Goal: Task Accomplishment & Management: Use online tool/utility

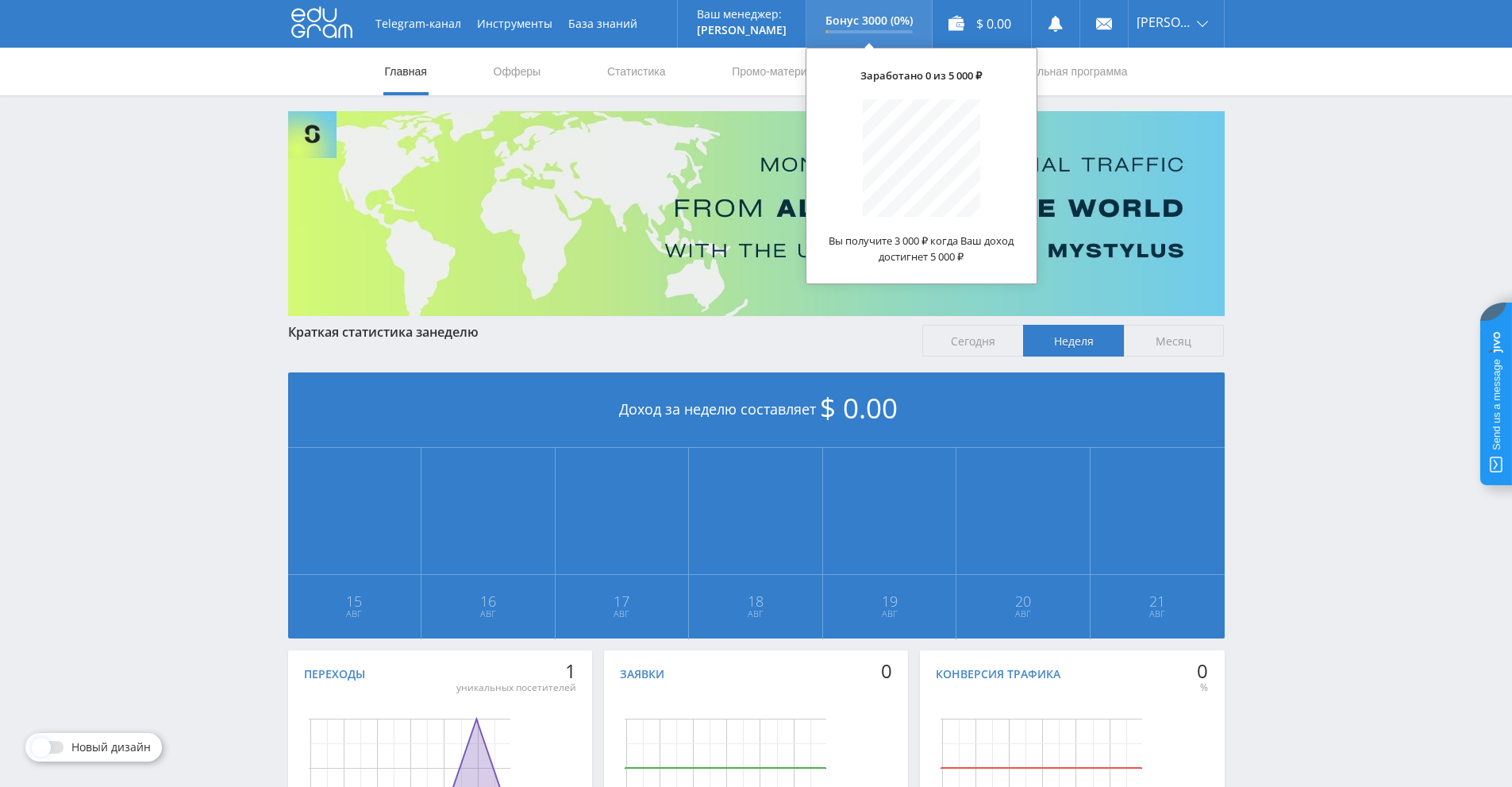
click at [898, 22] on p "Бонус 3000 (0%)" at bounding box center [869, 20] width 87 height 13
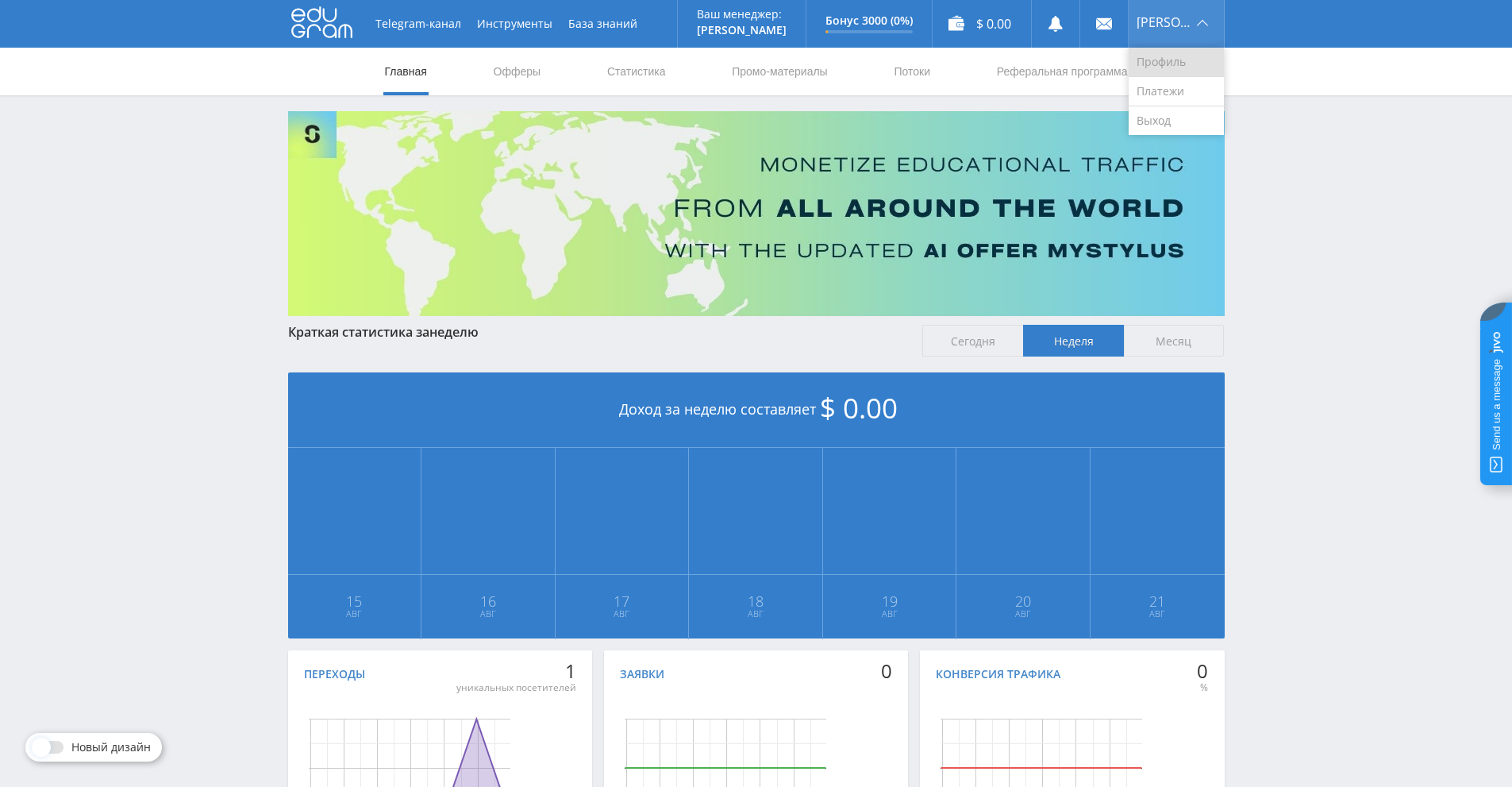
click at [1180, 67] on link "Профиль" at bounding box center [1176, 62] width 95 height 29
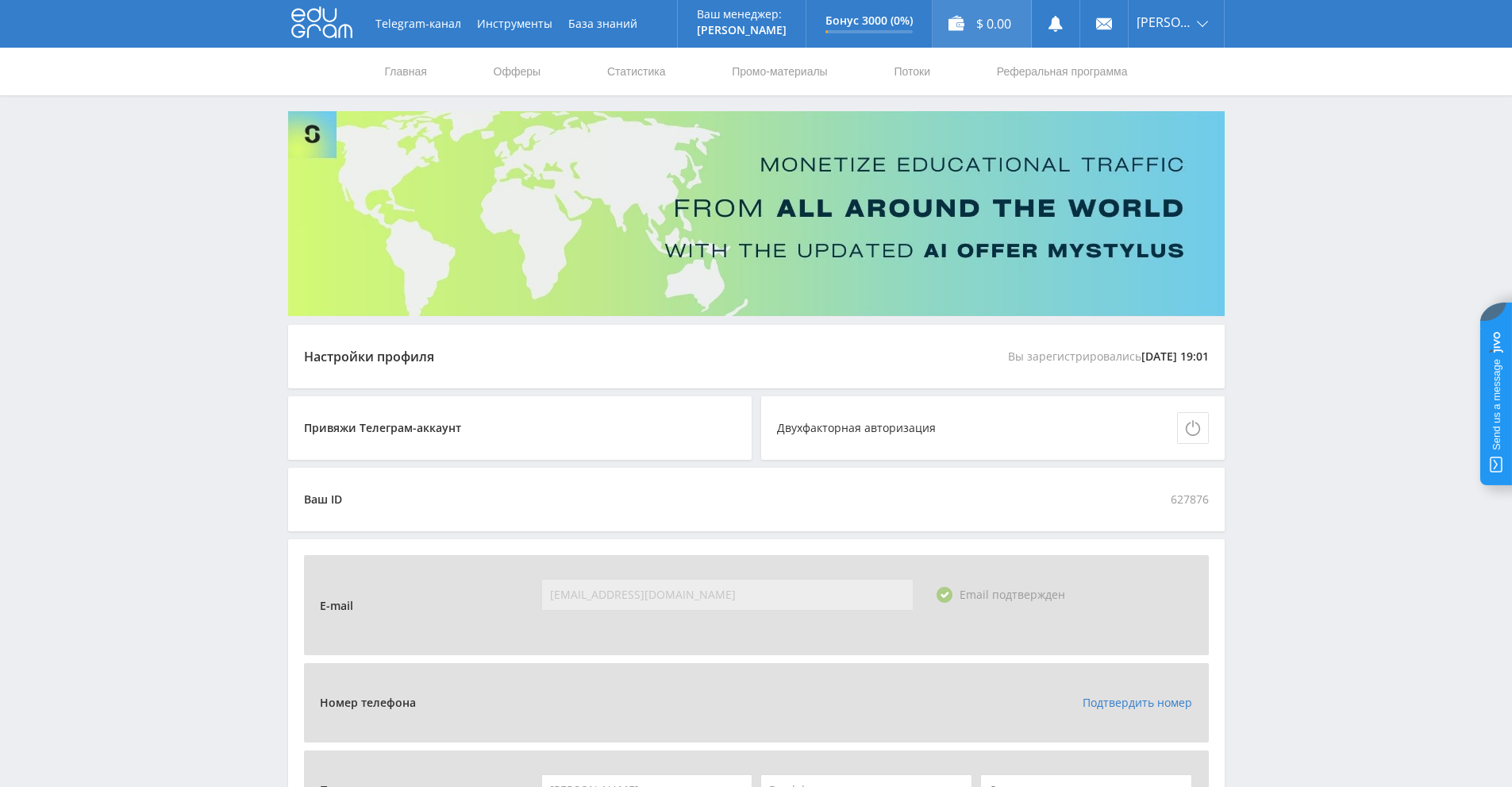
click at [996, 22] on div "$ 0.00" at bounding box center [981, 24] width 98 height 48
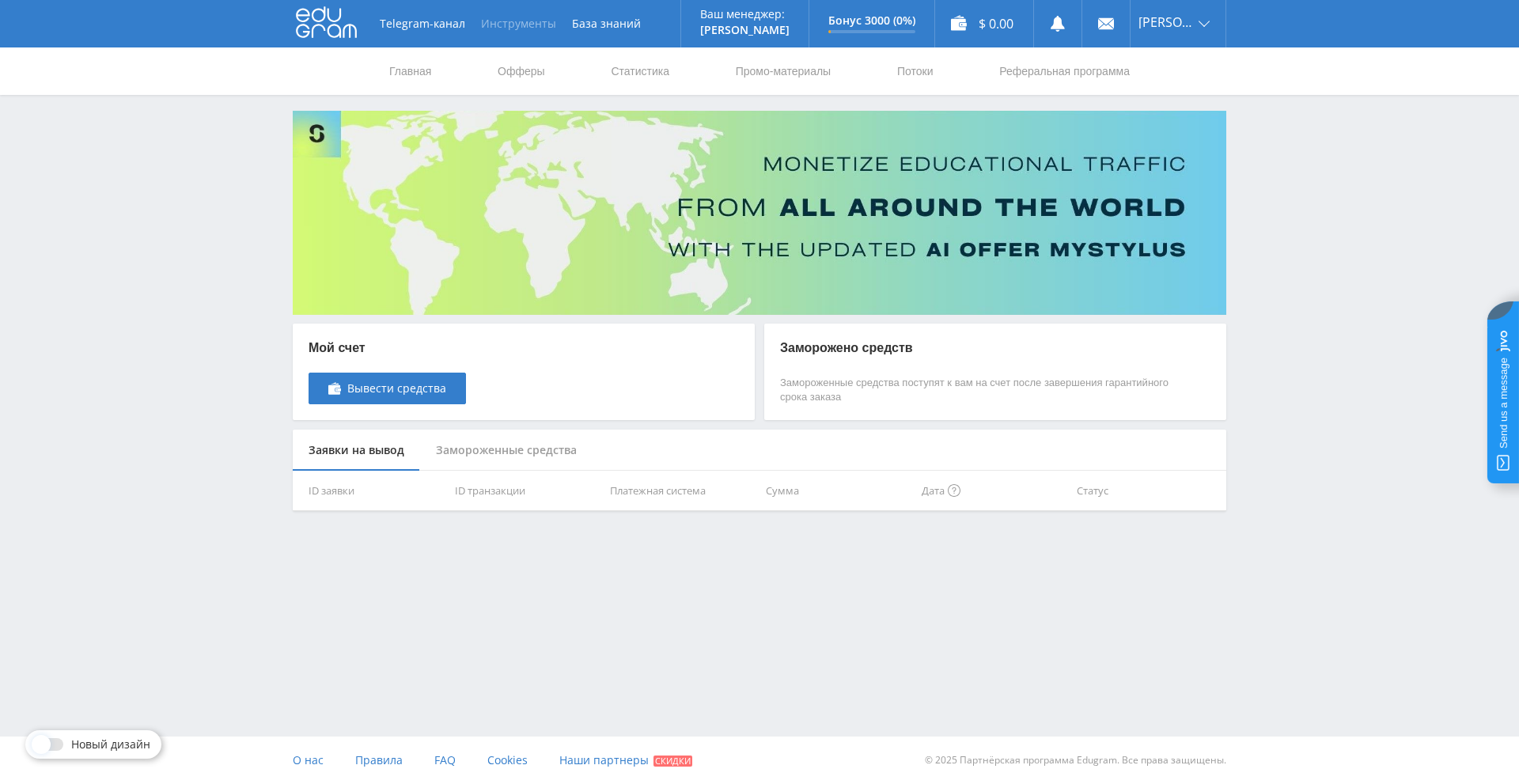
click at [527, 27] on button "Инструменты" at bounding box center [518, 24] width 91 height 48
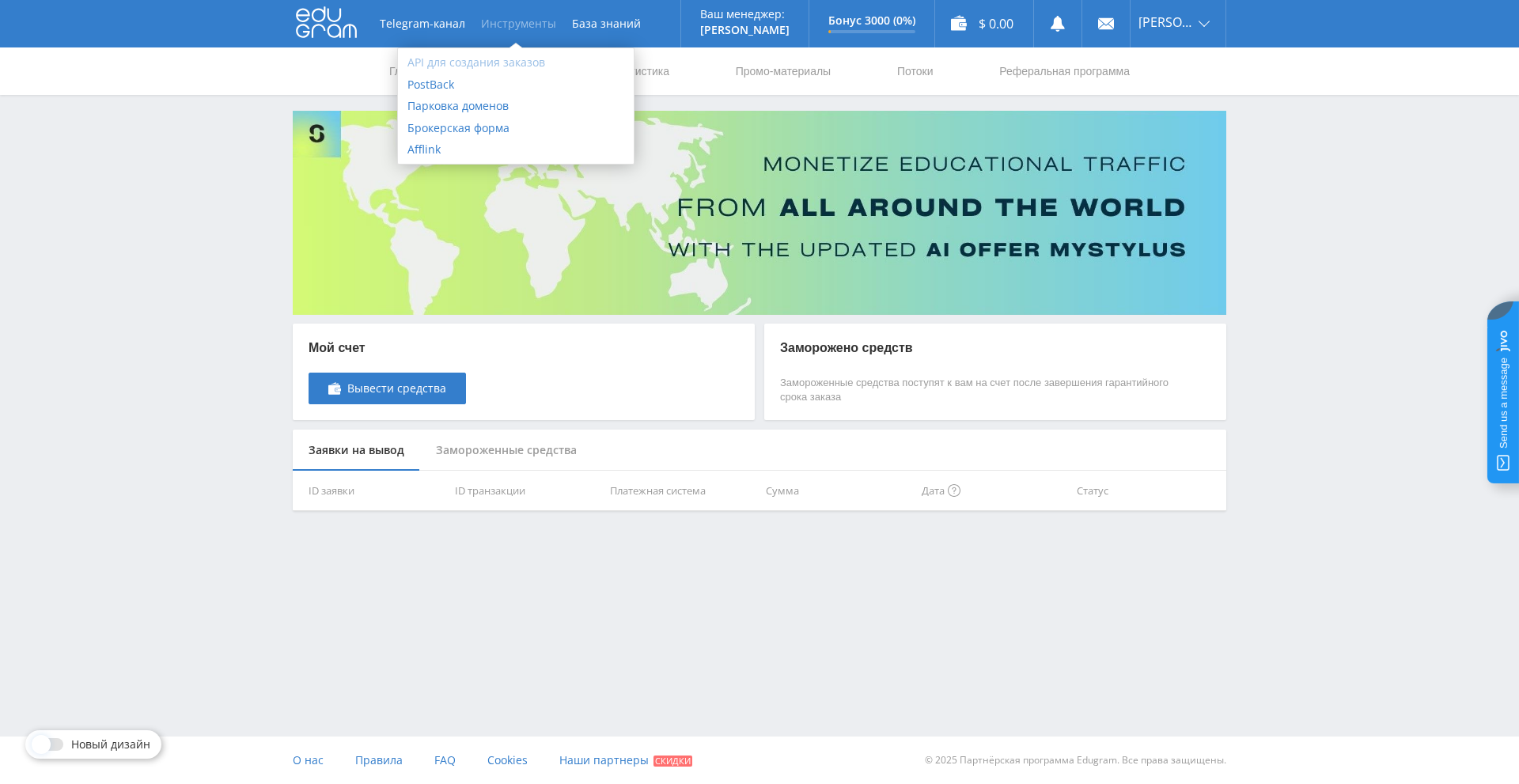
click at [490, 64] on link "API для создания заказов" at bounding box center [516, 63] width 236 height 22
click at [814, 93] on link "Промо-материалы" at bounding box center [782, 71] width 98 height 48
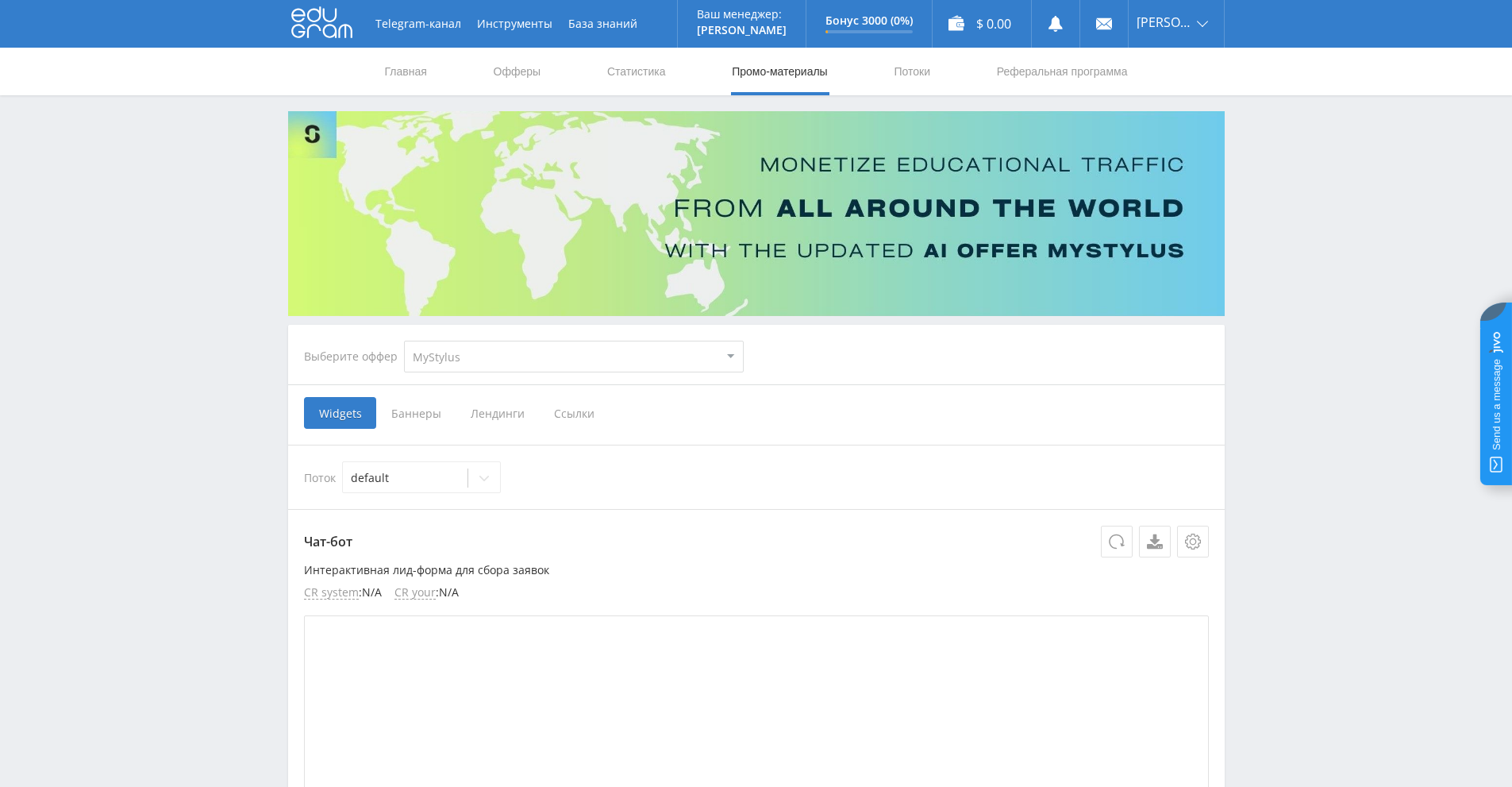
click at [506, 416] on span "Лендинги" at bounding box center [498, 413] width 84 height 32
click at [0, 0] on input "Лендинги" at bounding box center [0, 0] width 0 height 0
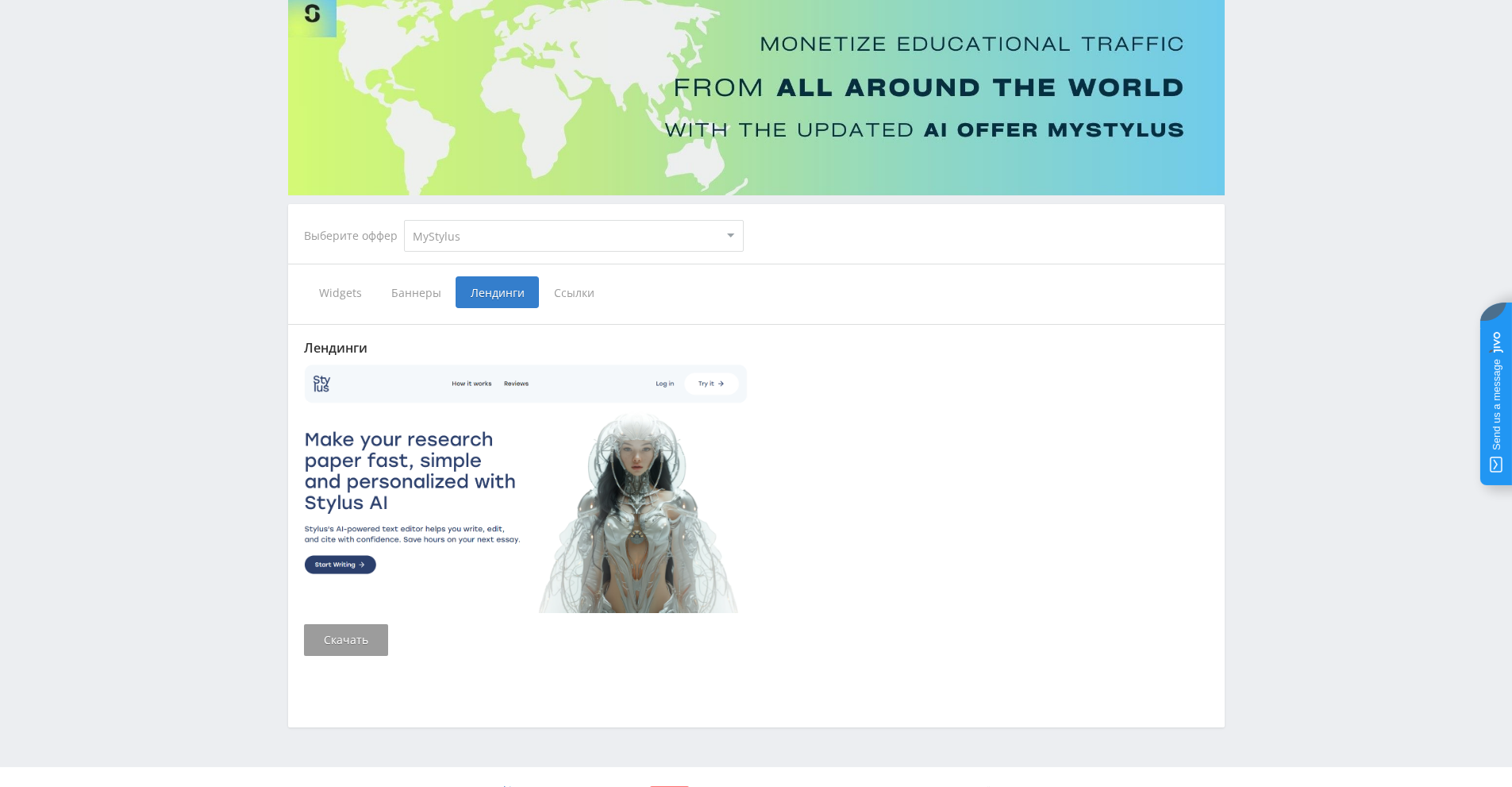
scroll to position [148, 0]
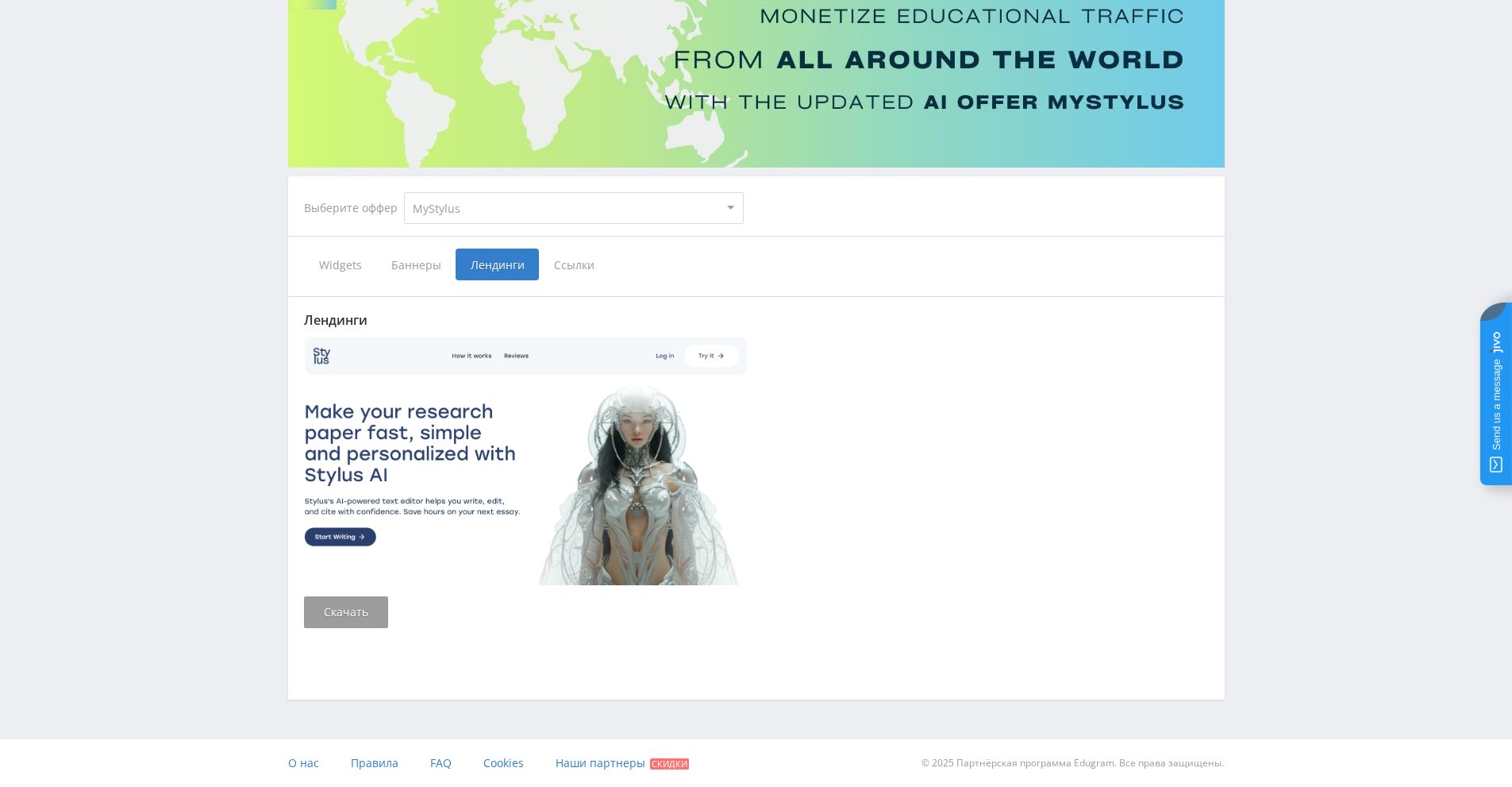
click at [415, 267] on span "Баннеры" at bounding box center [415, 264] width 79 height 32
click at [0, 0] on input "Баннеры" at bounding box center [0, 0] width 0 height 0
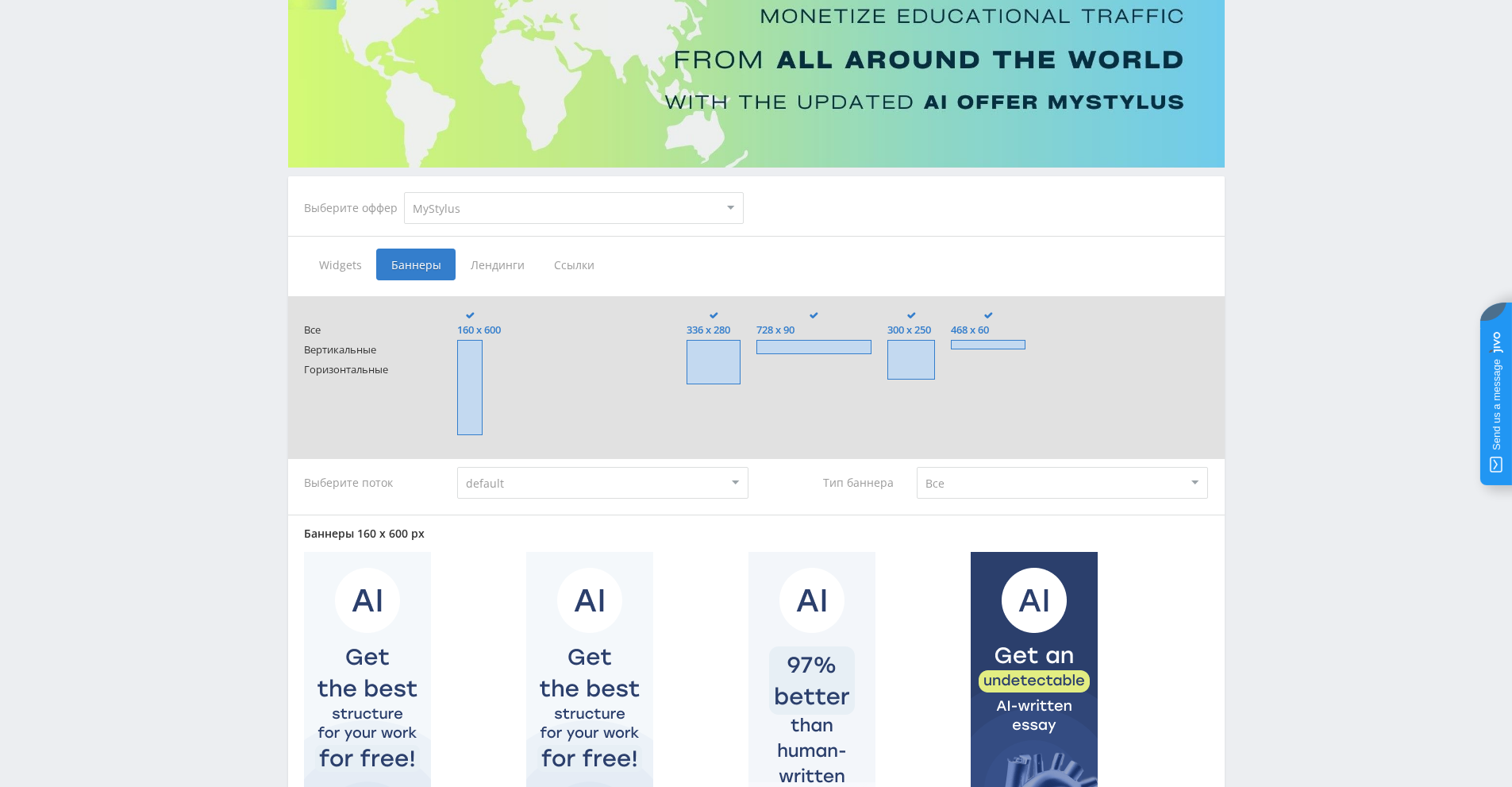
click at [346, 268] on span "Widgets" at bounding box center [340, 264] width 72 height 32
click at [0, 0] on input "Widgets" at bounding box center [0, 0] width 0 height 0
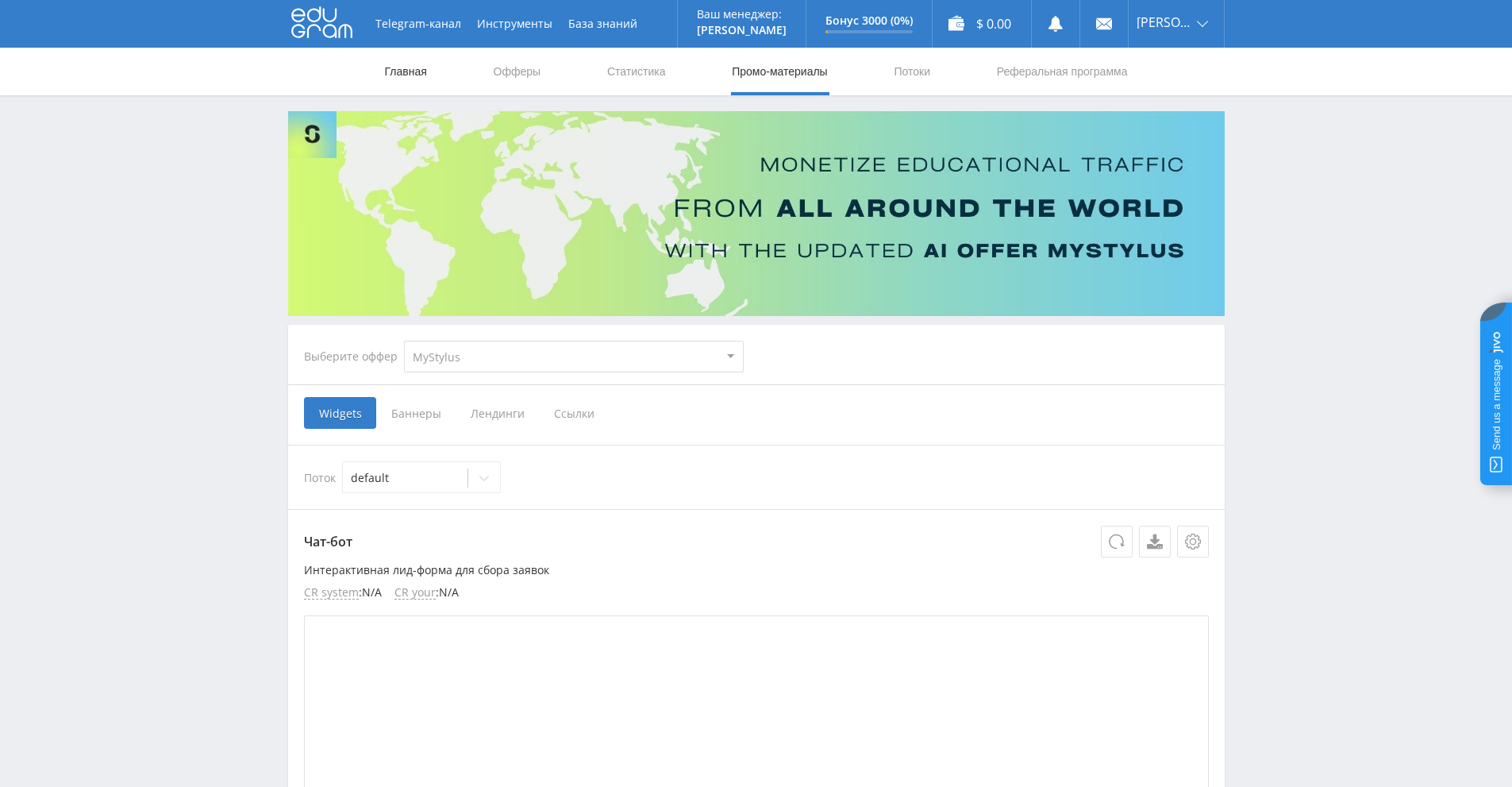
click at [417, 80] on link "Главная" at bounding box center [406, 72] width 45 height 48
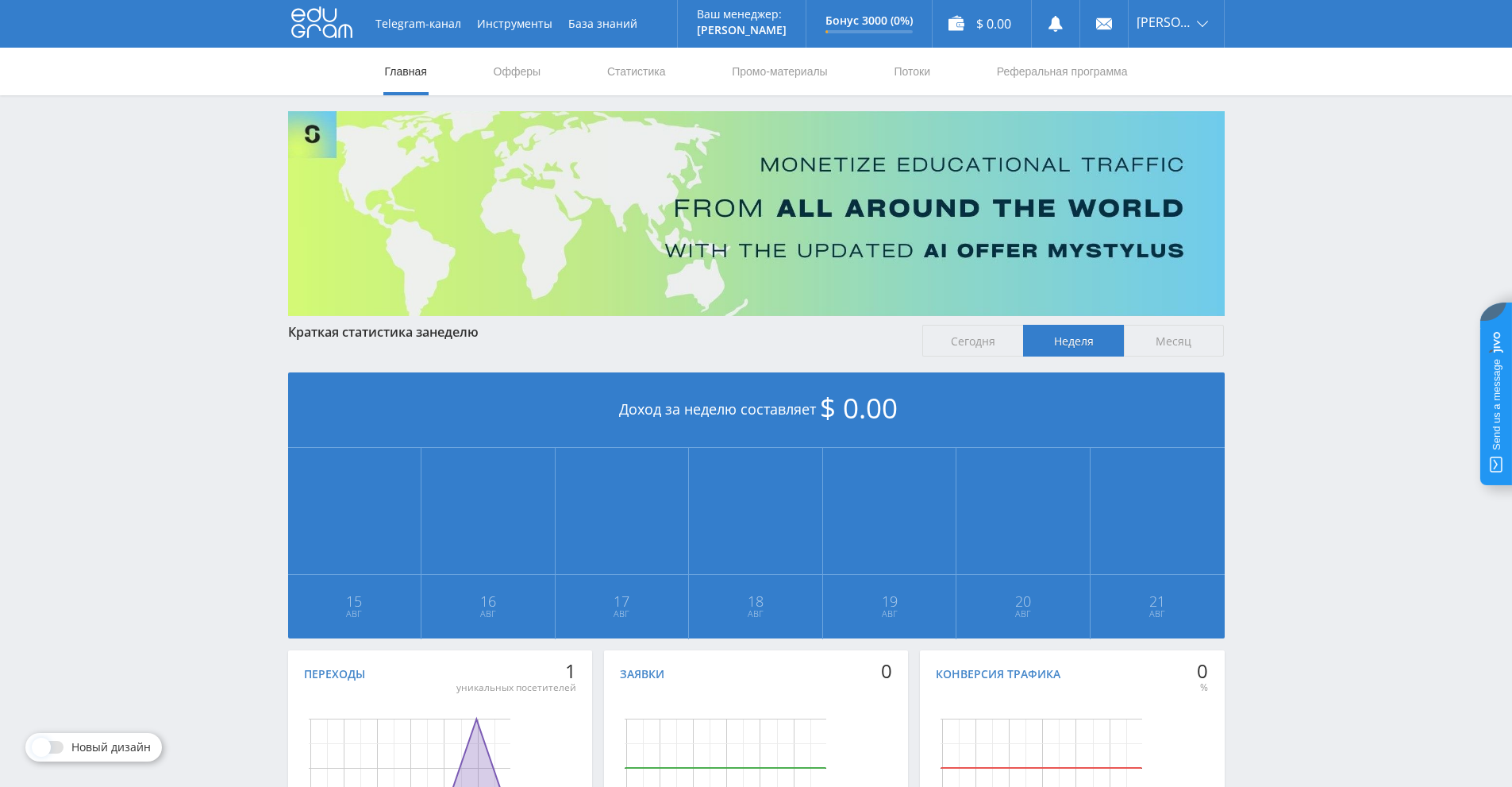
click at [329, 21] on use at bounding box center [322, 22] width 61 height 31
click at [614, 22] on link "База знаний" at bounding box center [603, 24] width 85 height 48
click at [796, 76] on link "Промо-материалы" at bounding box center [779, 72] width 98 height 48
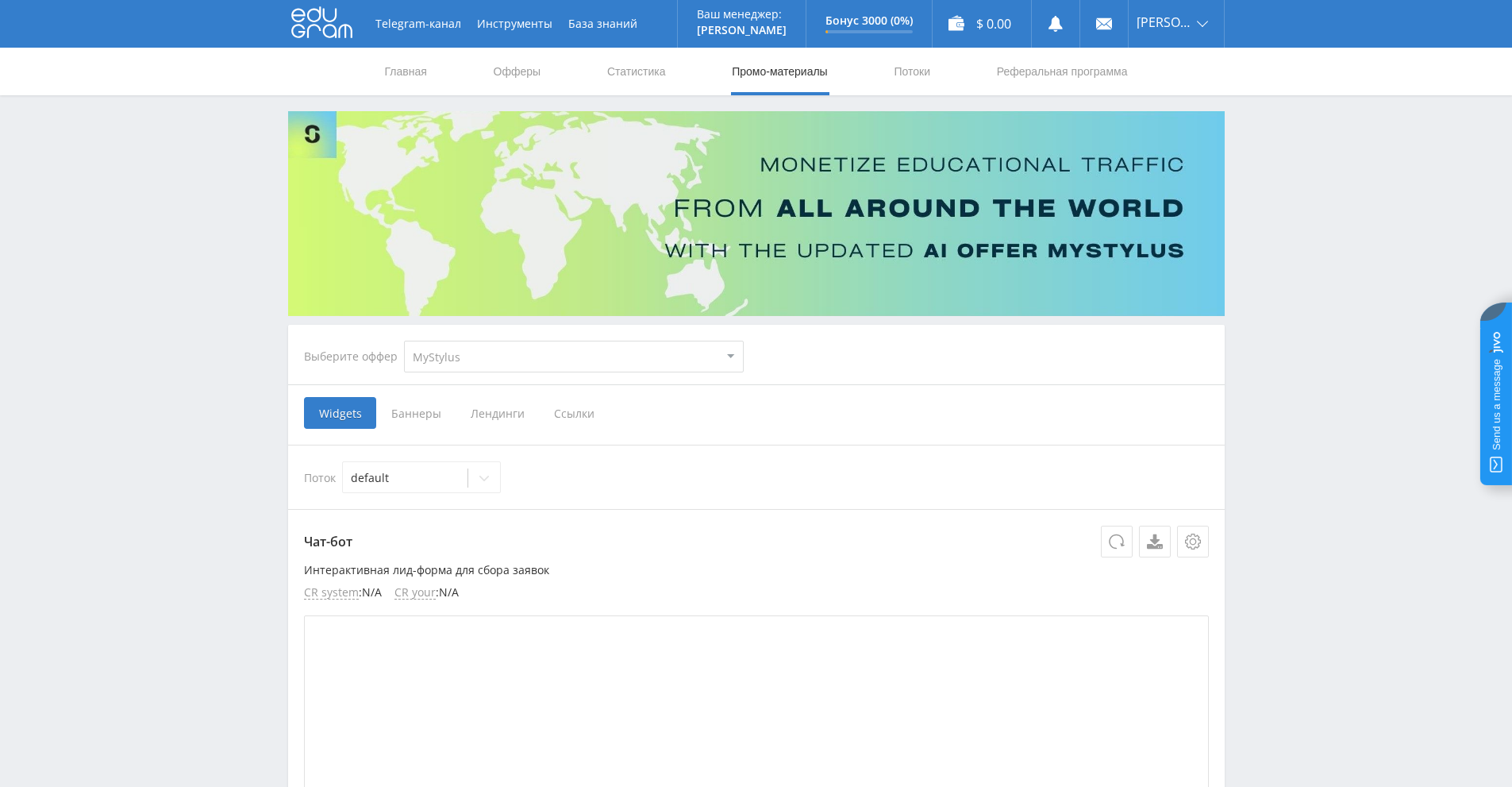
click at [433, 411] on span "Баннеры" at bounding box center [415, 413] width 79 height 32
click at [0, 0] on input "Баннеры" at bounding box center [0, 0] width 0 height 0
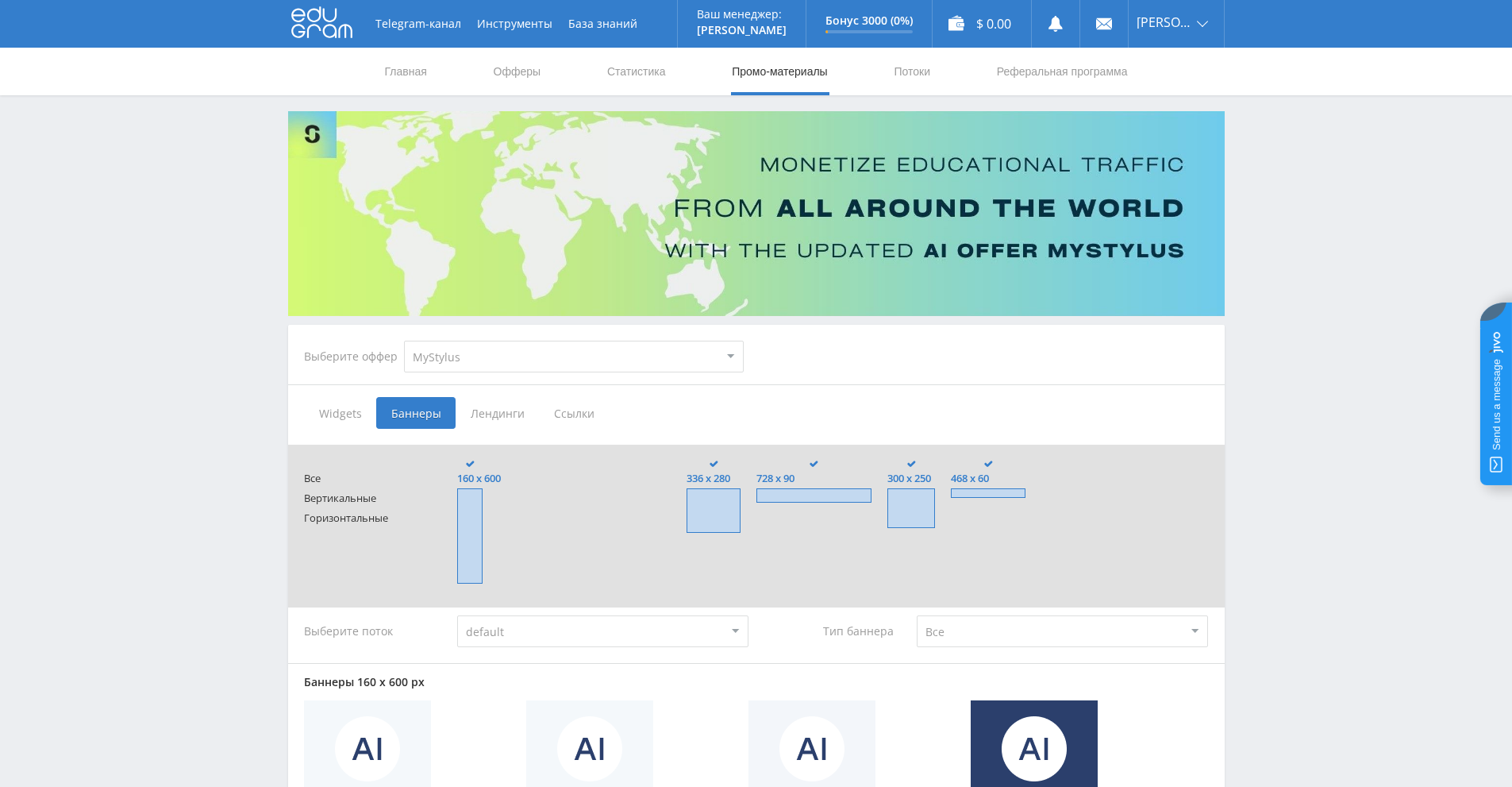
click at [499, 414] on span "Лендинги" at bounding box center [498, 413] width 84 height 32
click at [0, 0] on input "Лендинги" at bounding box center [0, 0] width 0 height 0
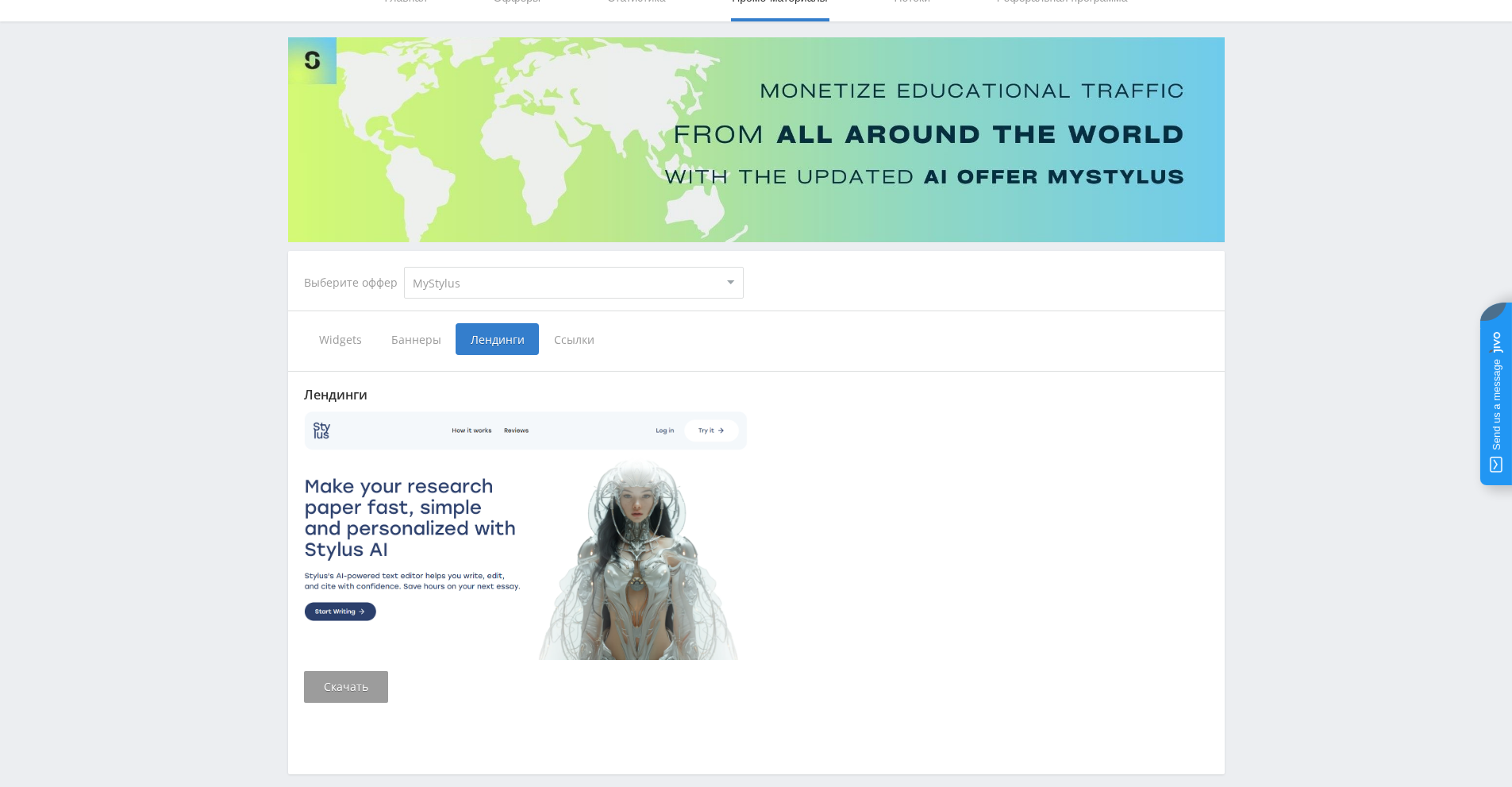
scroll to position [148, 0]
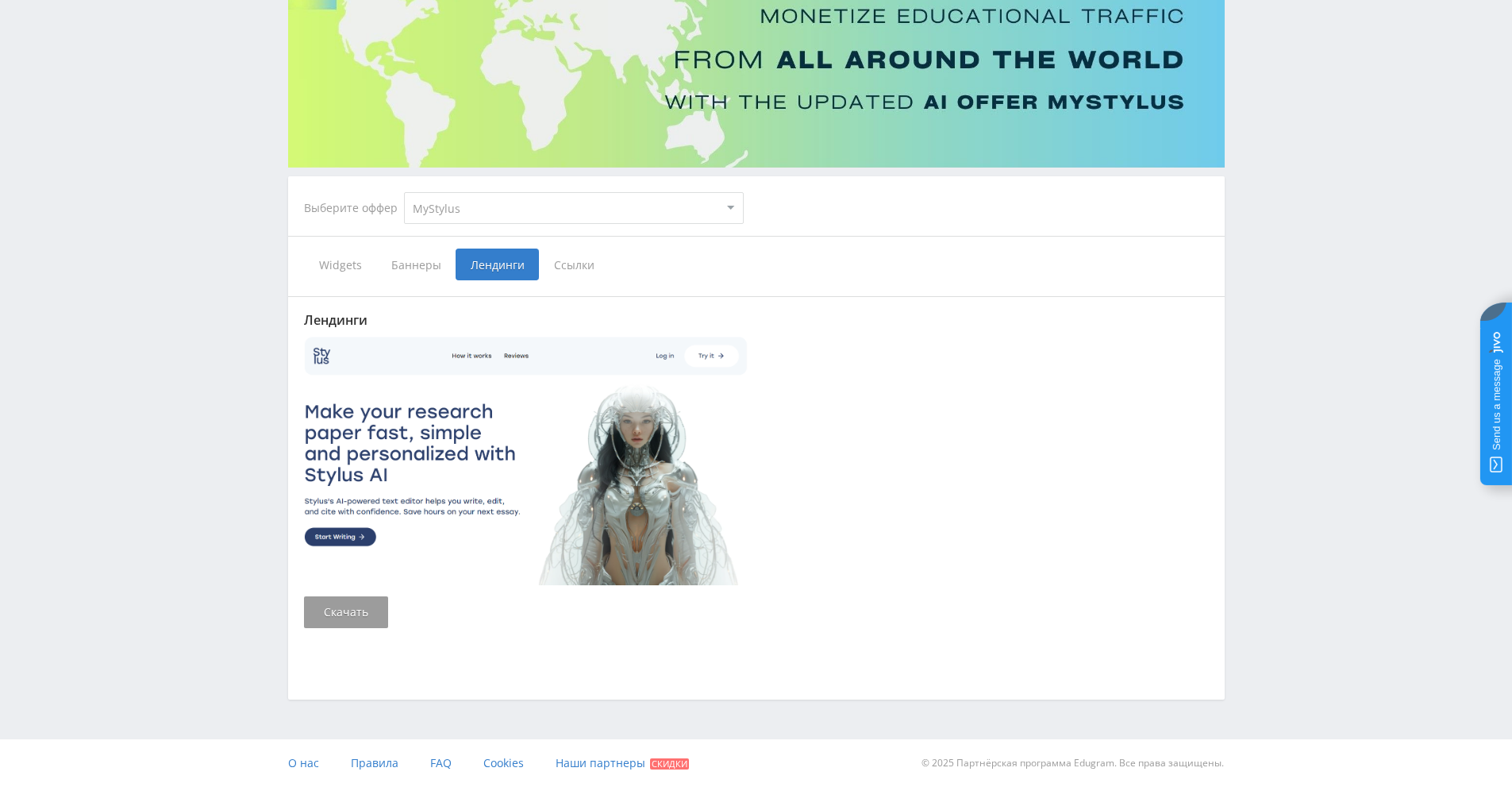
click at [574, 274] on span "Ссылки" at bounding box center [574, 264] width 71 height 32
click at [0, 0] on input "Ссылки" at bounding box center [0, 0] width 0 height 0
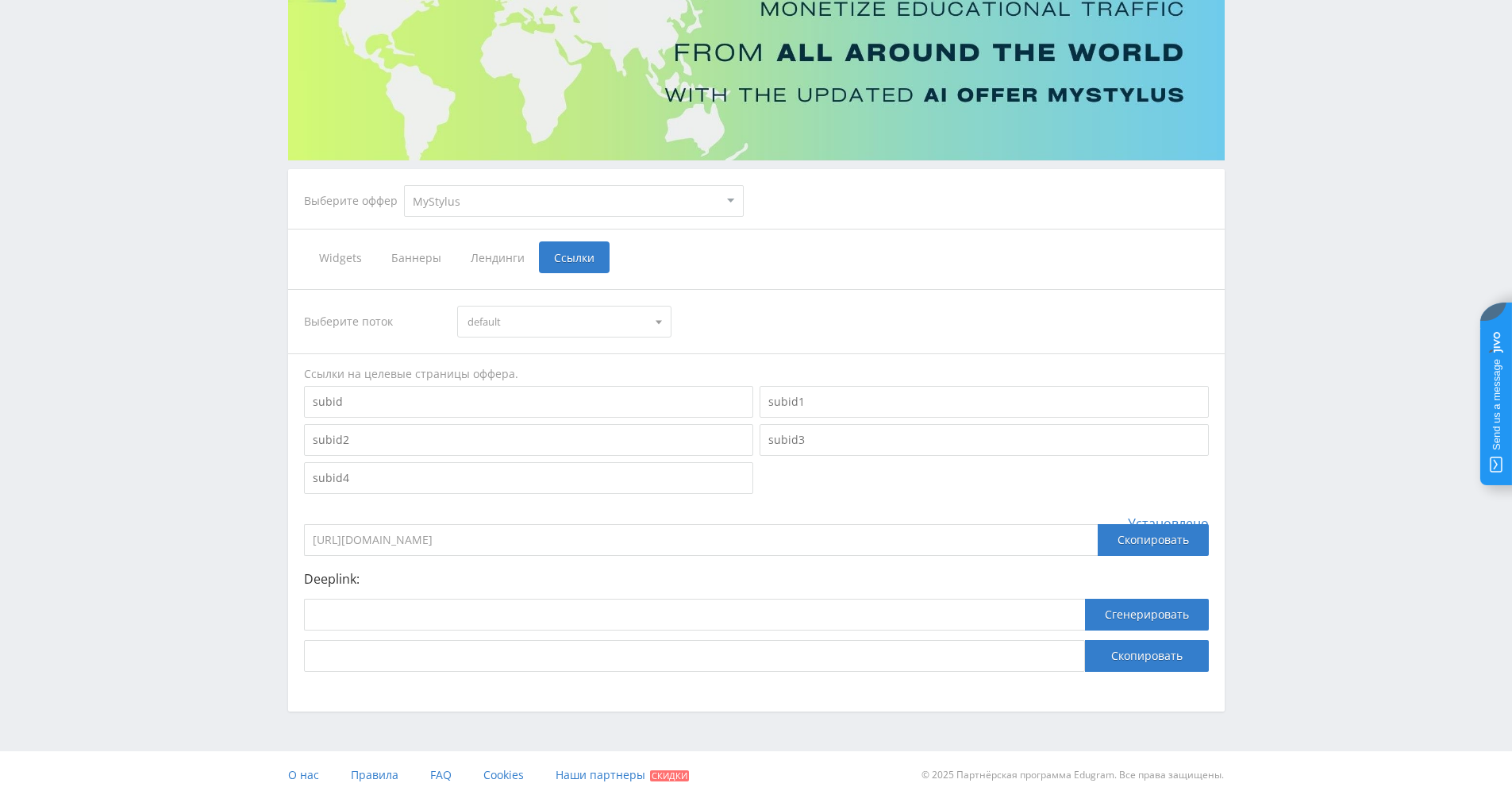
scroll to position [168, 0]
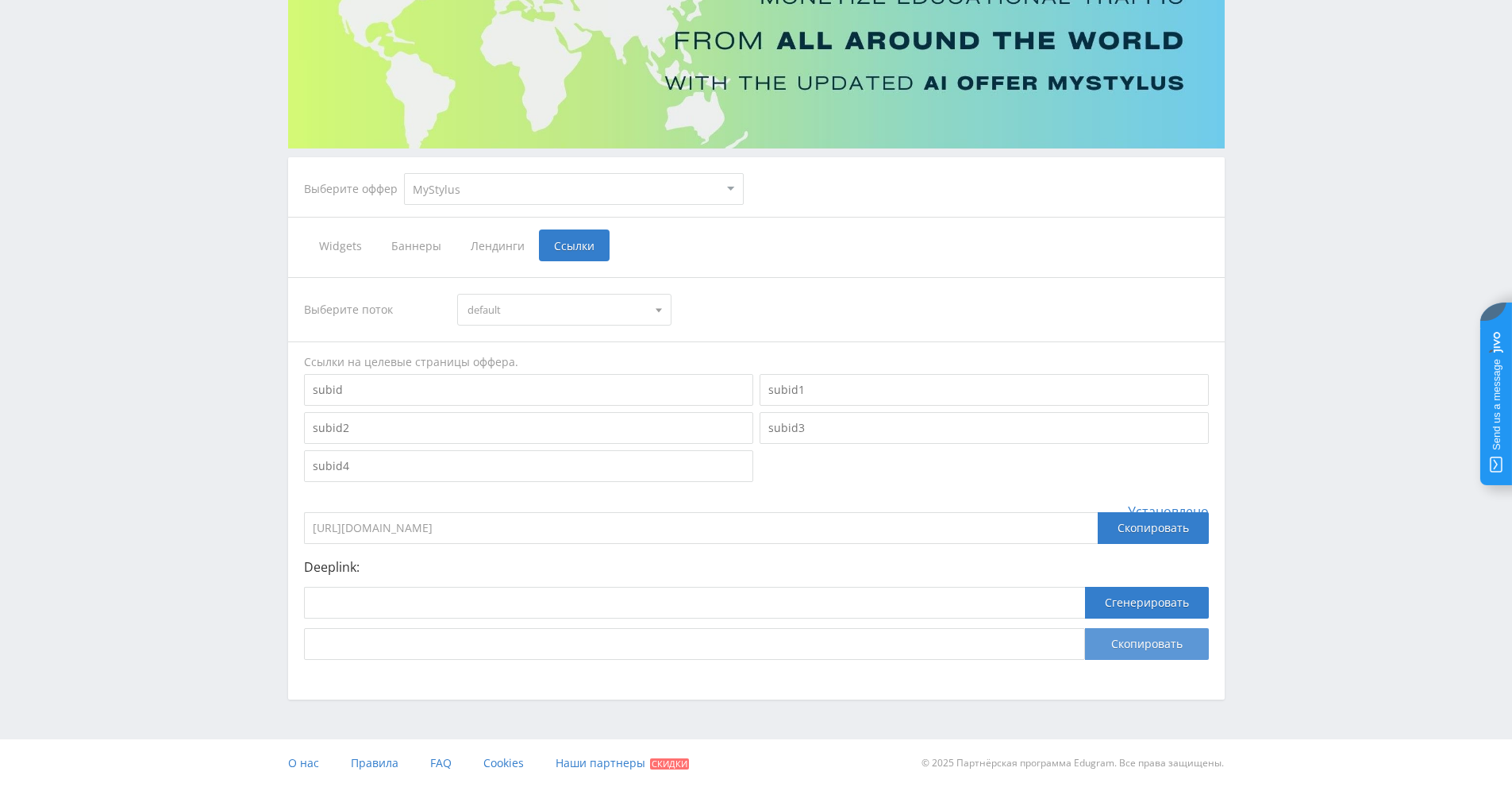
click at [1128, 645] on button "Скопировать" at bounding box center [1146, 644] width 124 height 32
click at [1124, 609] on button "Сгенерировать" at bounding box center [1146, 602] width 124 height 32
click at [1123, 609] on button "Сгенерировать" at bounding box center [1146, 602] width 124 height 32
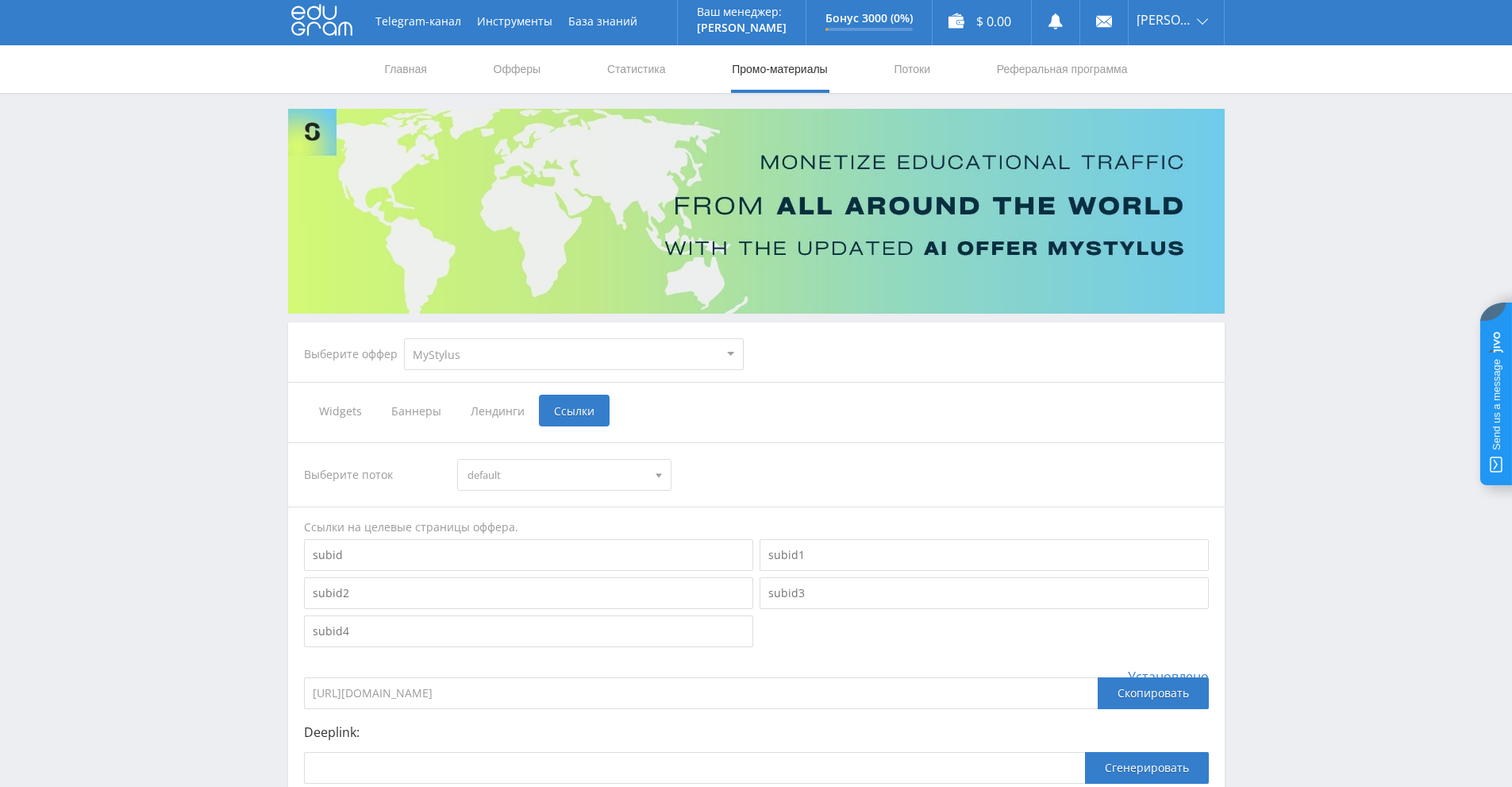
scroll to position [0, 0]
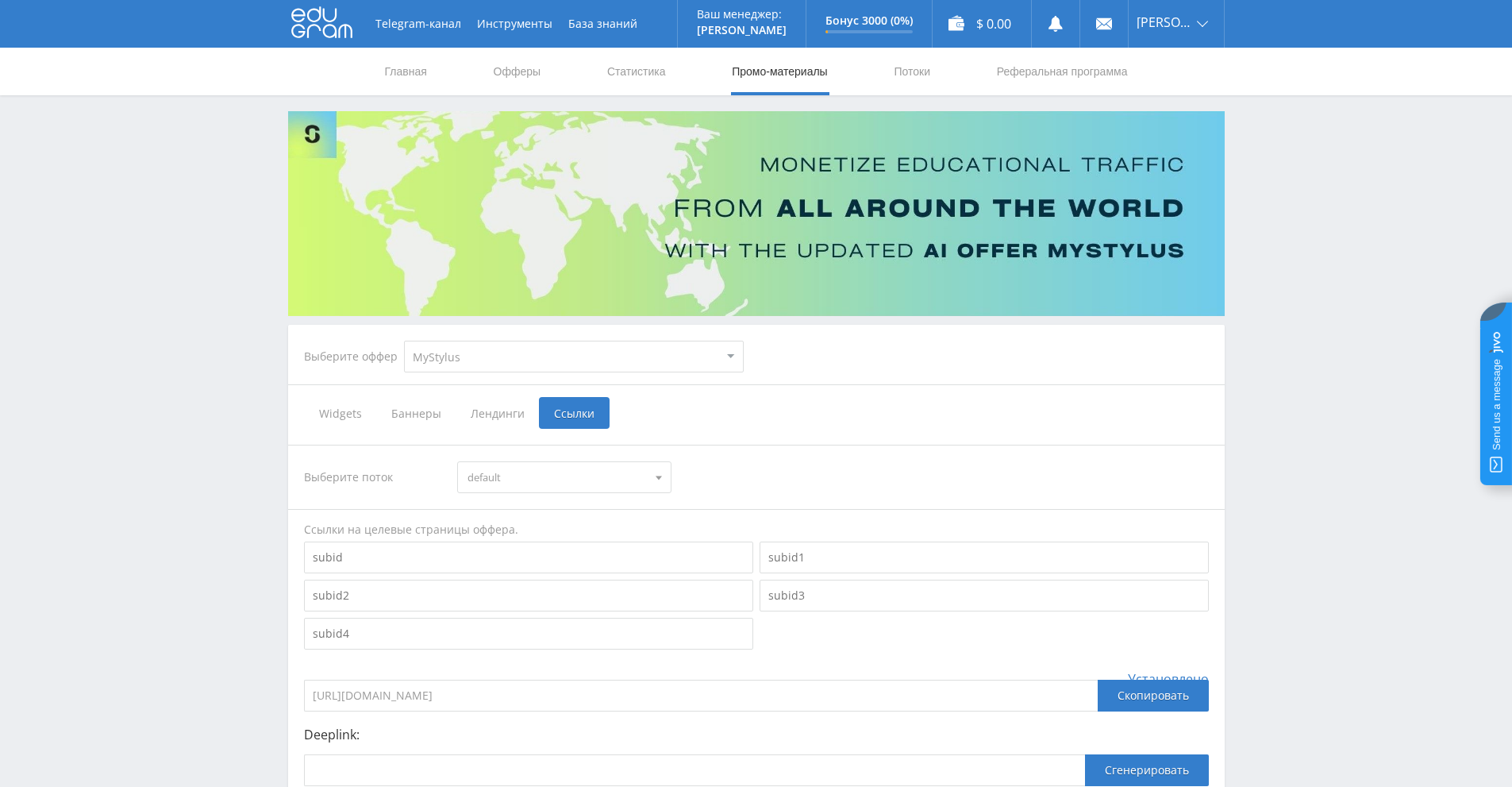
click at [463, 200] on img at bounding box center [756, 213] width 937 height 205
click at [870, 214] on img at bounding box center [756, 213] width 937 height 205
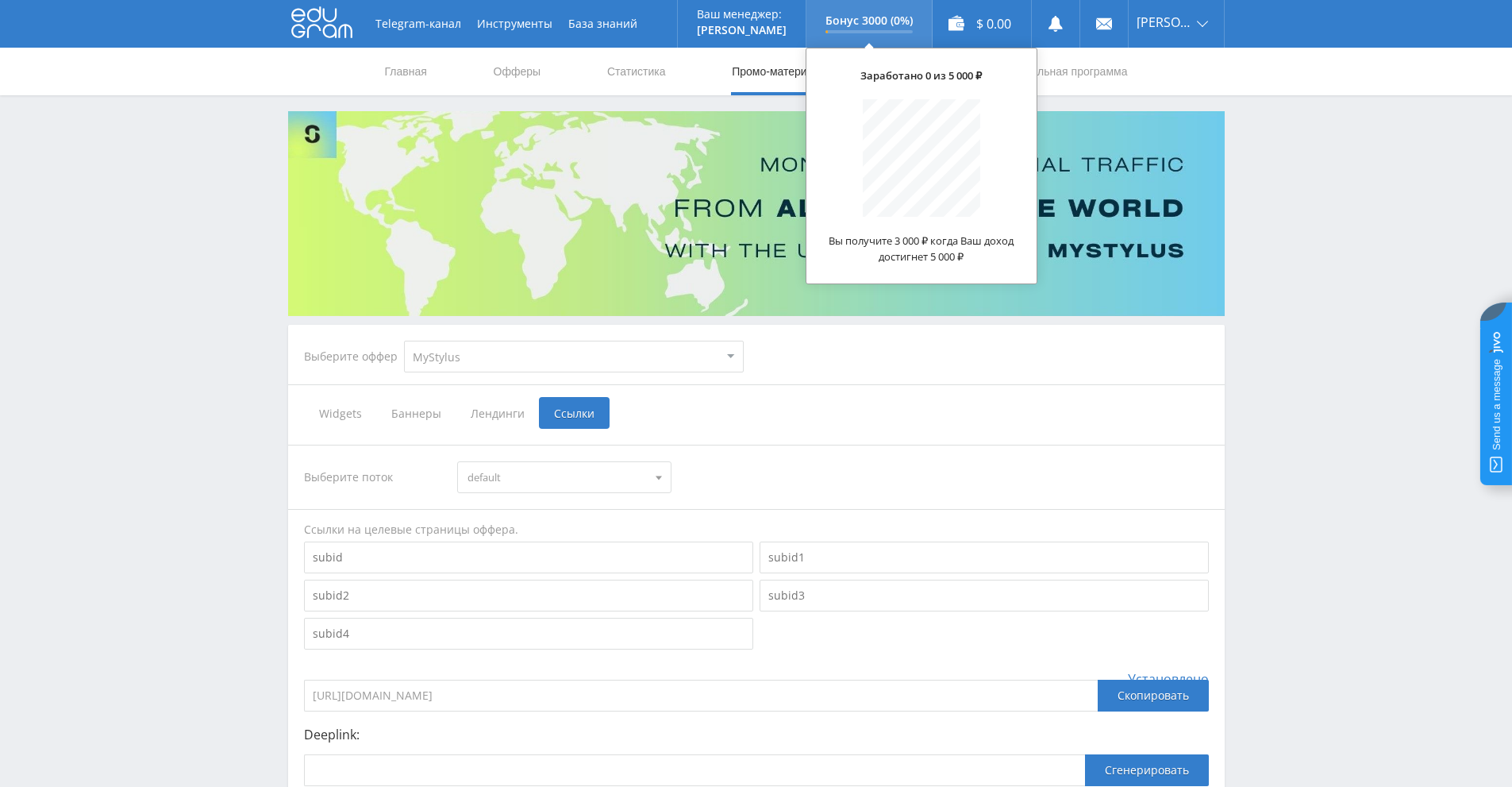
click at [869, 27] on p "Бонус 3000 (0%)" at bounding box center [869, 20] width 87 height 13
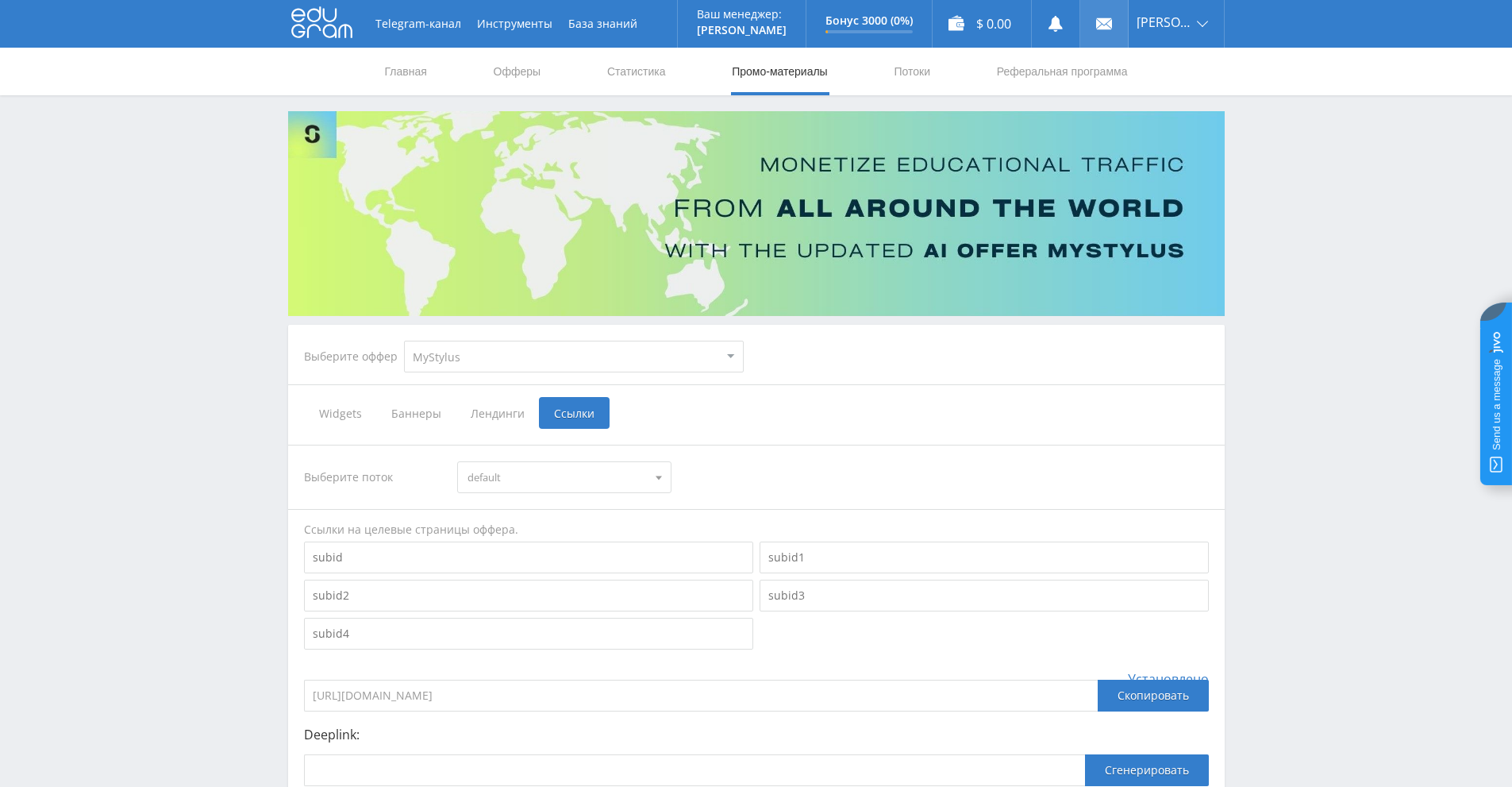
click at [1108, 28] on use at bounding box center [1104, 23] width 16 height 11
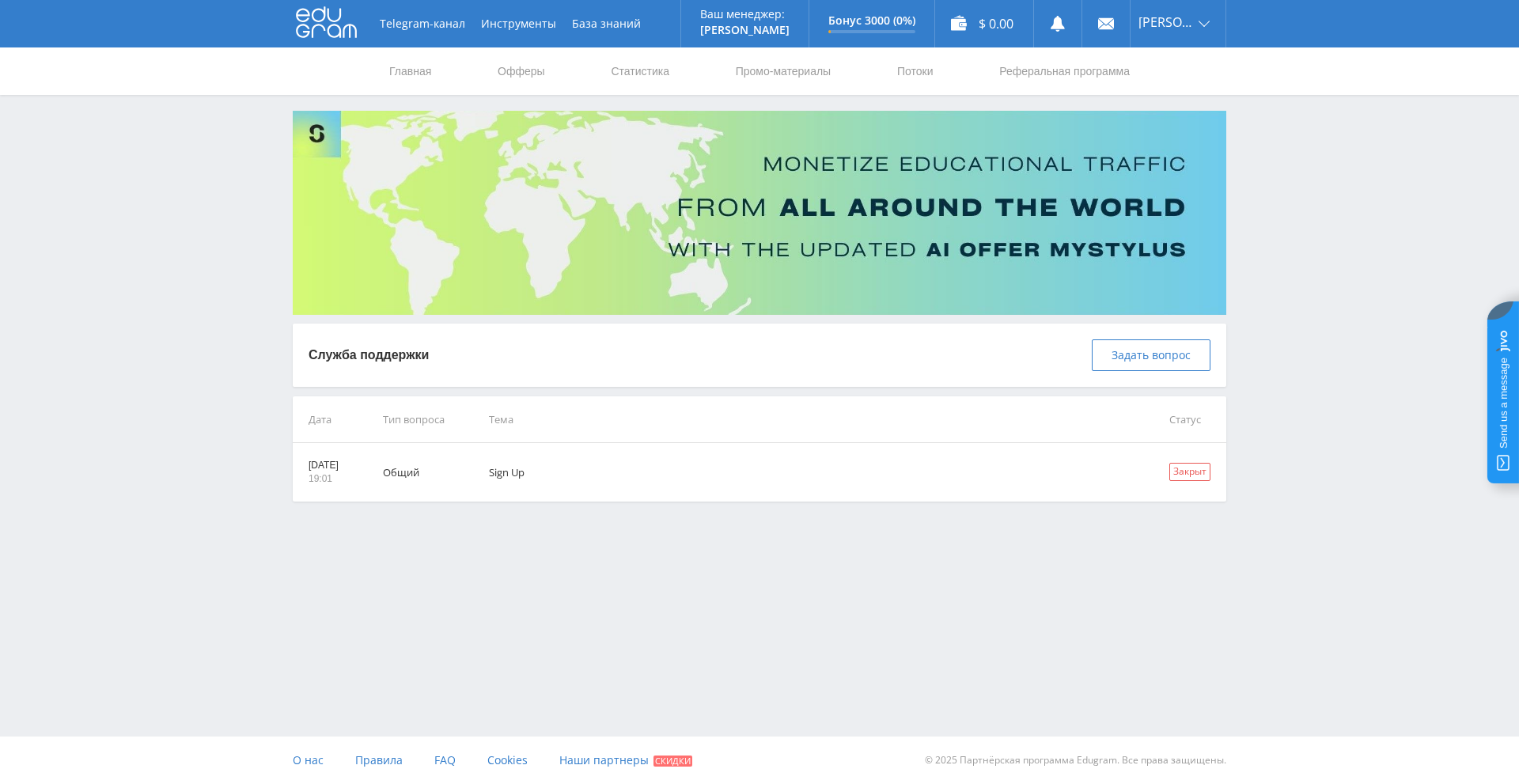
click at [344, 351] on p "Служба поддержки" at bounding box center [369, 355] width 121 height 17
click at [338, 20] on use at bounding box center [326, 22] width 61 height 31
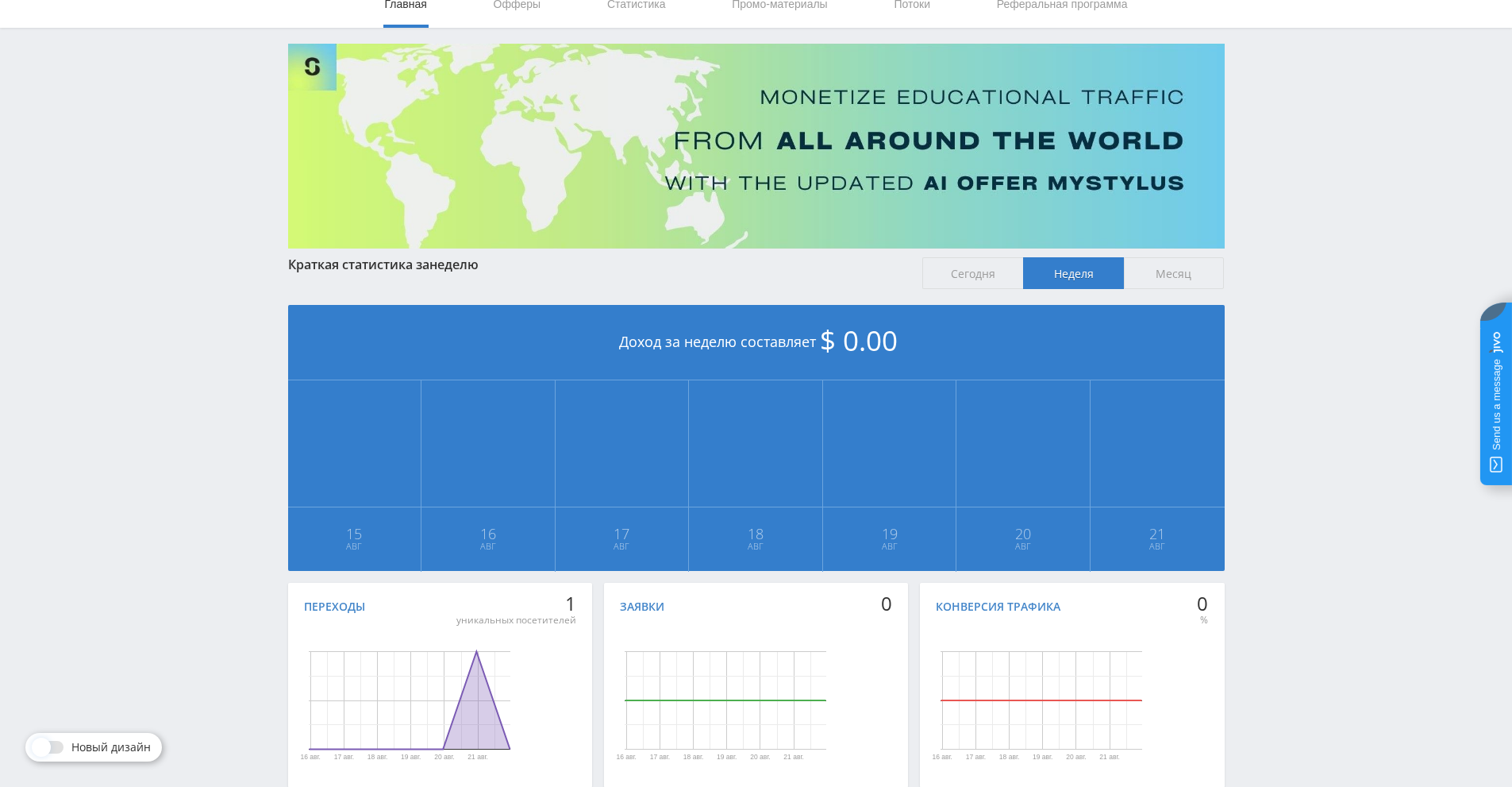
scroll to position [156, 0]
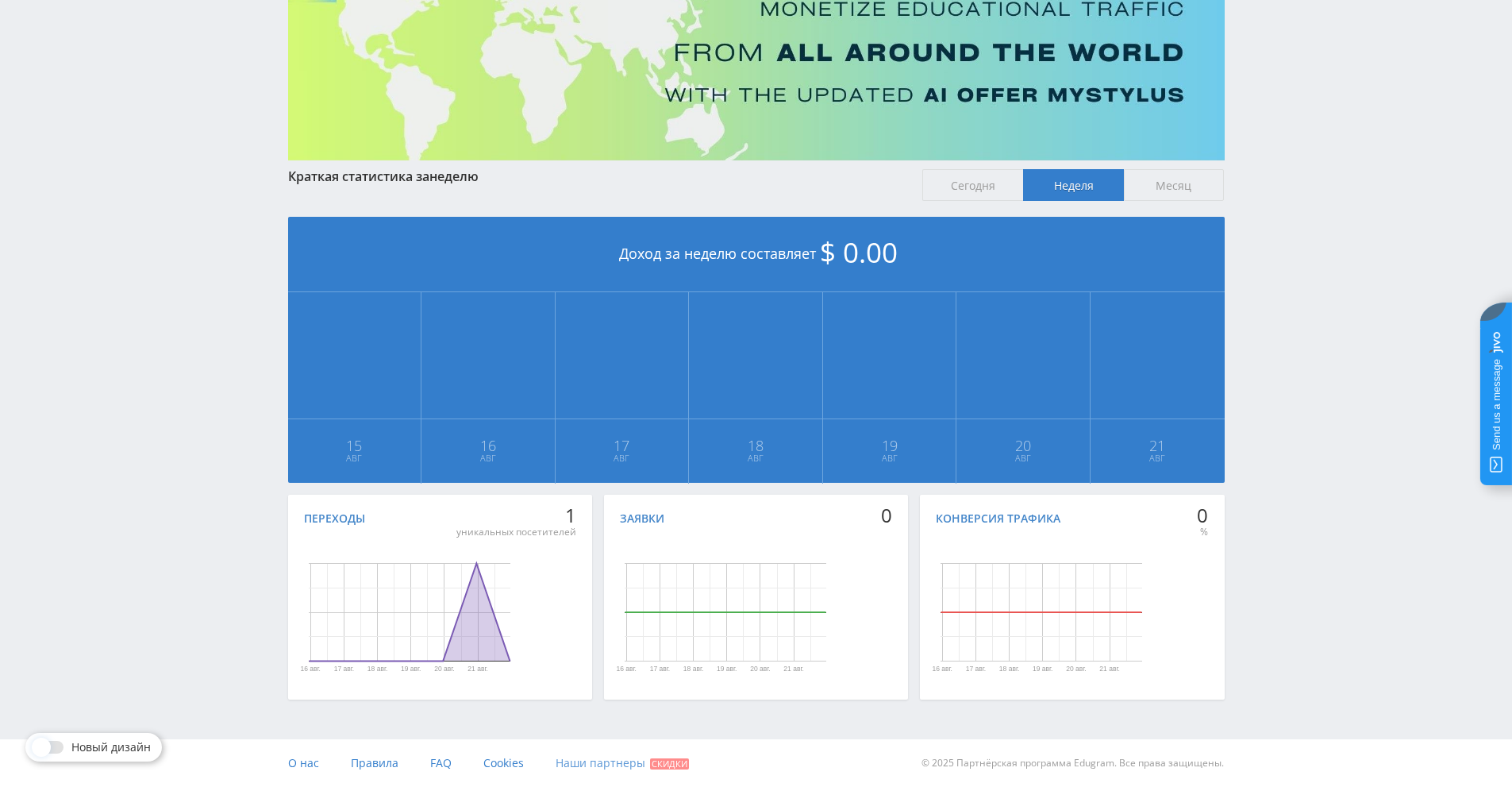
click at [675, 767] on span "Скидки" at bounding box center [670, 763] width 39 height 11
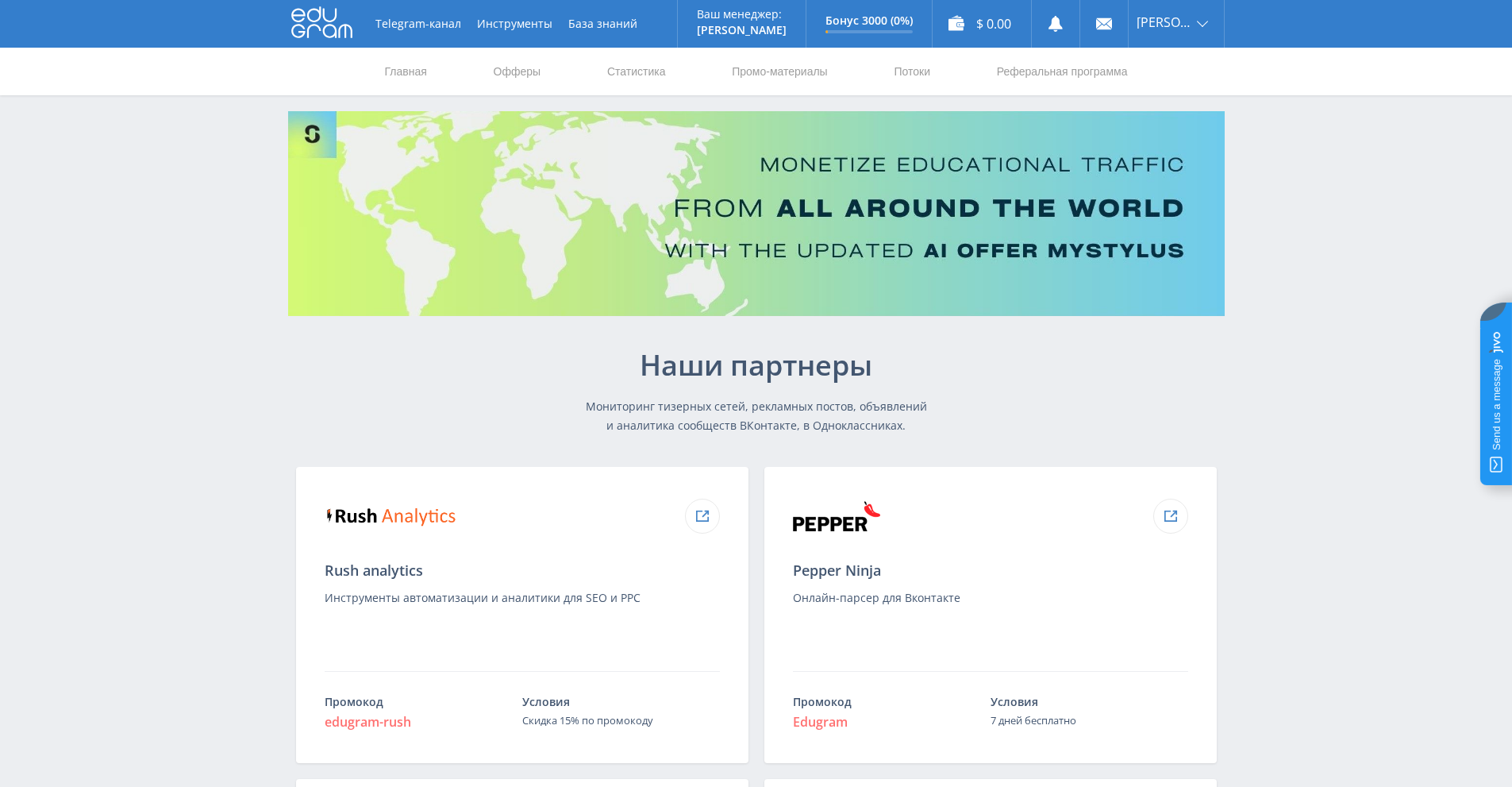
click at [329, 22] on use at bounding box center [322, 22] width 61 height 31
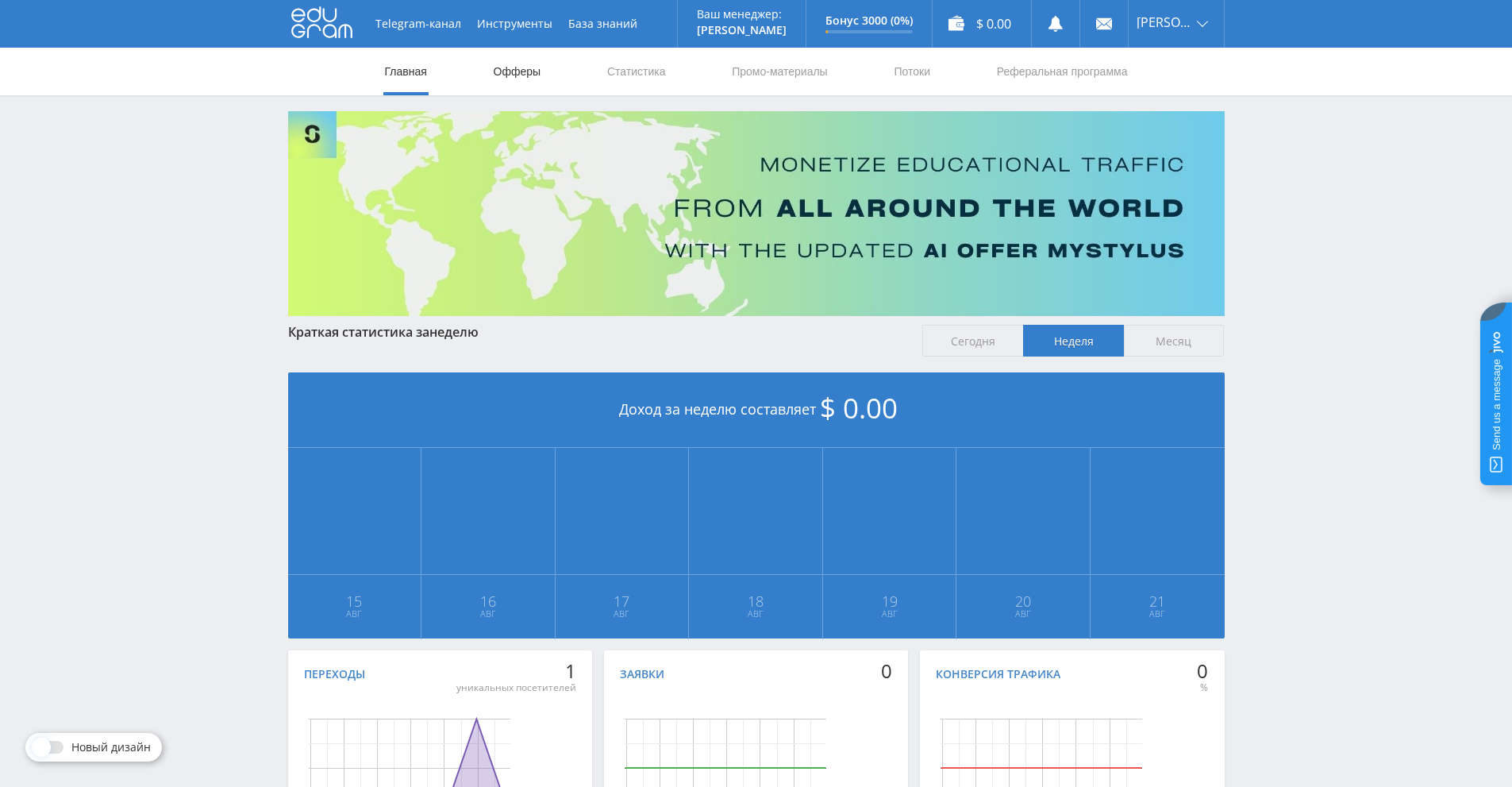
click at [511, 72] on link "Офферы" at bounding box center [517, 72] width 51 height 48
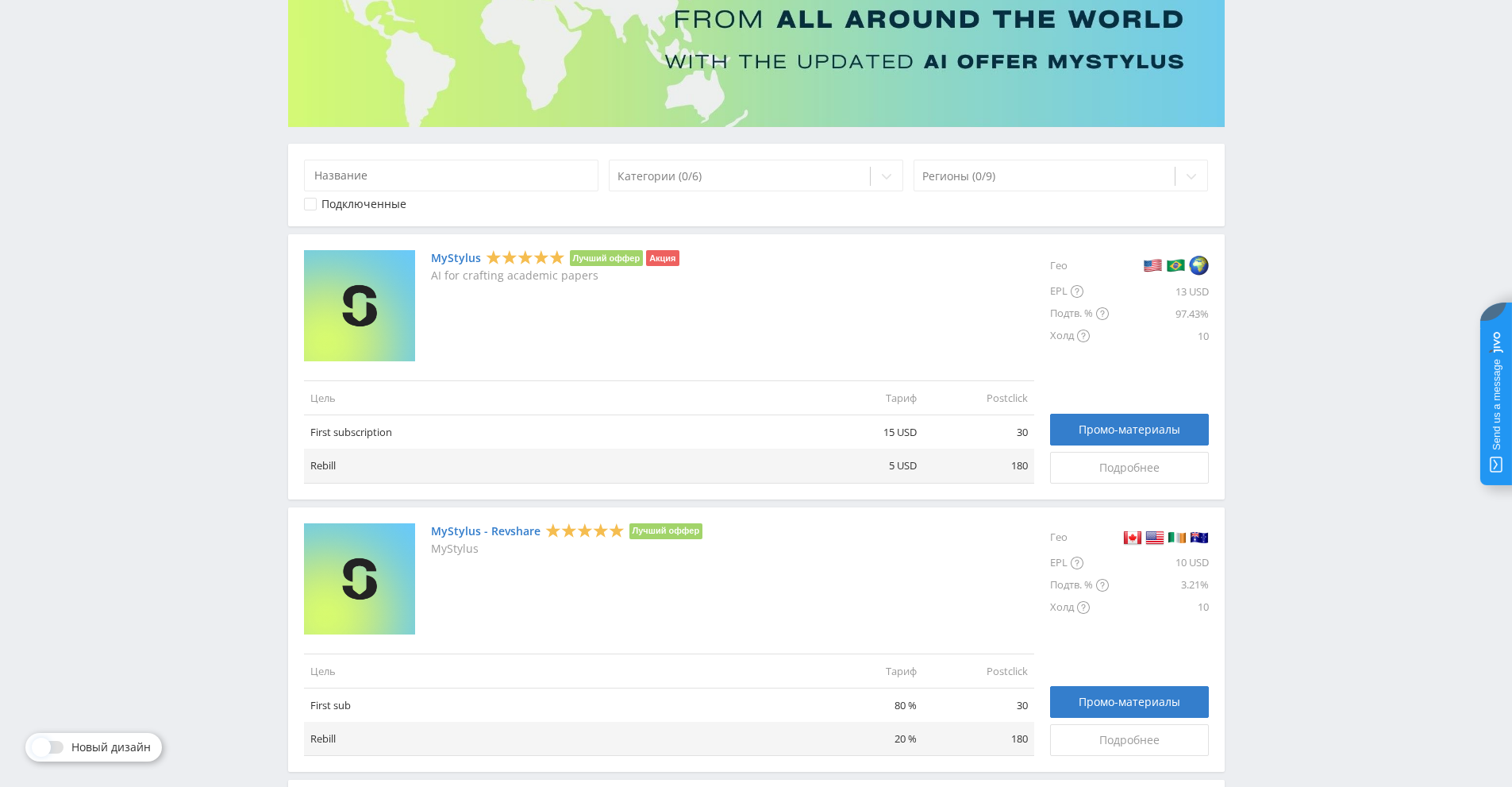
scroll to position [238, 0]
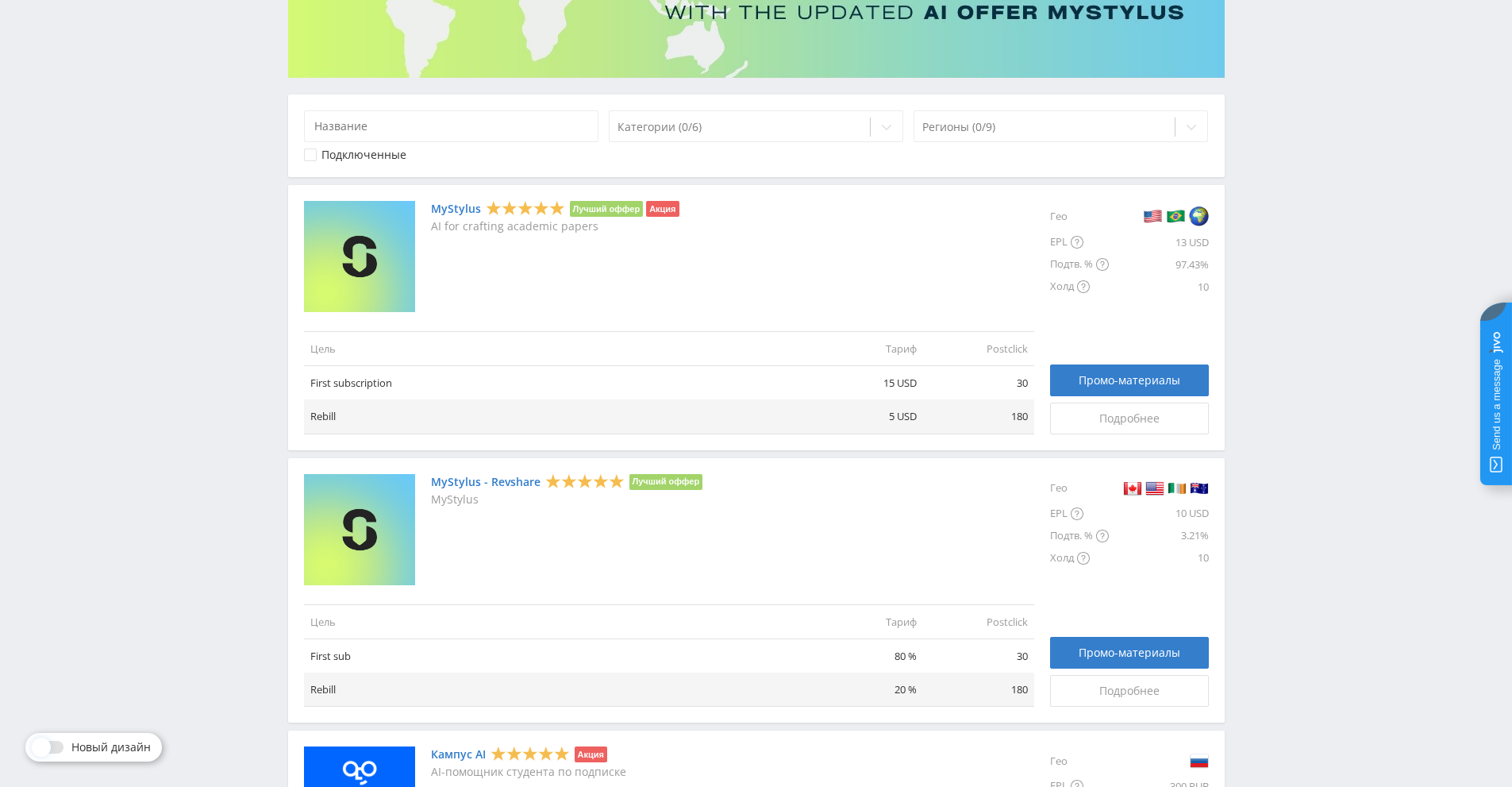
click at [1200, 217] on img at bounding box center [1198, 216] width 20 height 20
click at [1182, 217] on img at bounding box center [1175, 216] width 20 height 20
click at [1149, 214] on img at bounding box center [1152, 216] width 20 height 20
click at [1131, 417] on span "Подробнее" at bounding box center [1129, 418] width 61 height 13
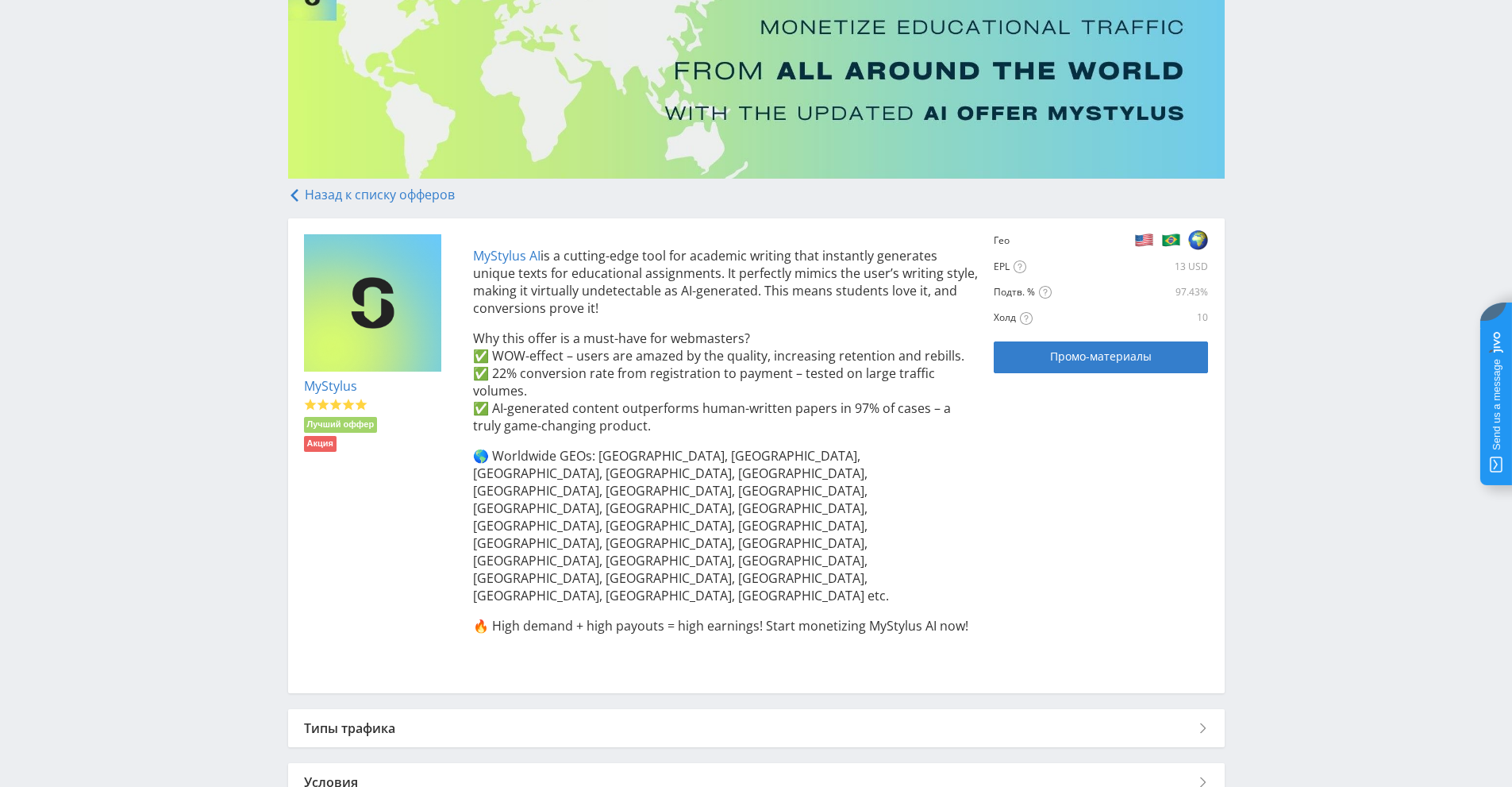
scroll to position [159, 0]
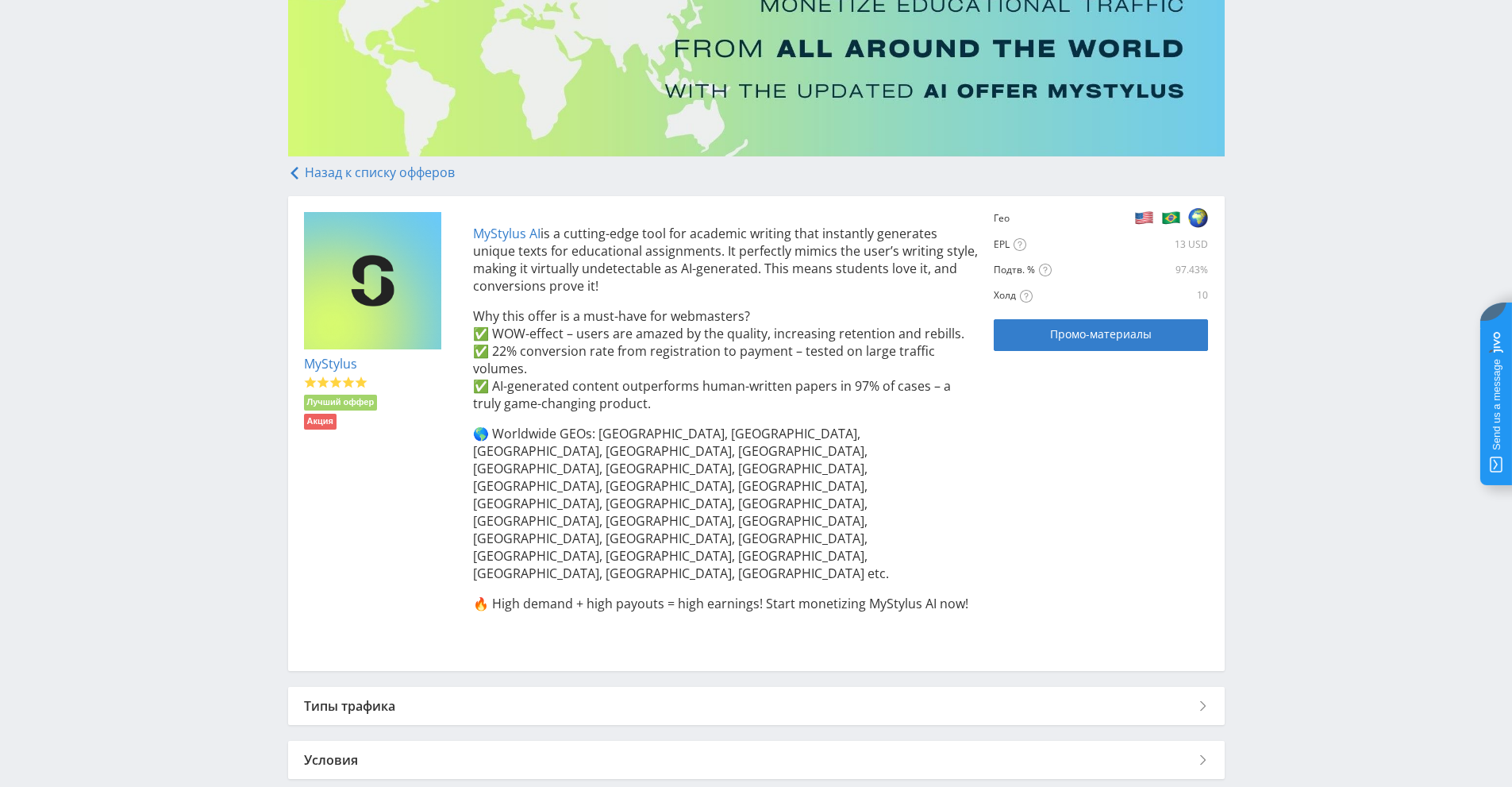
click at [1203, 687] on div "Типы трафика" at bounding box center [756, 706] width 937 height 38
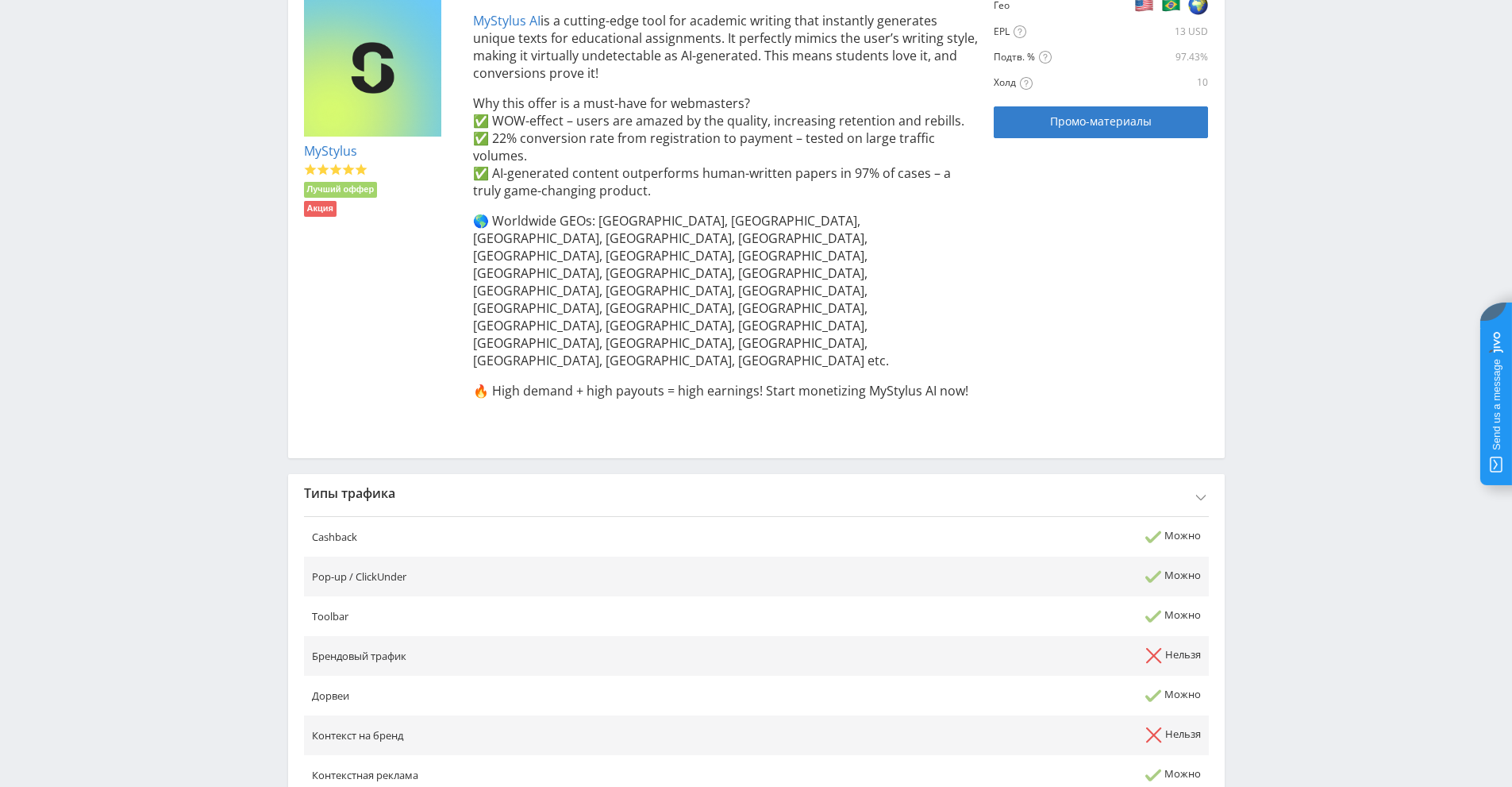
scroll to position [398, 0]
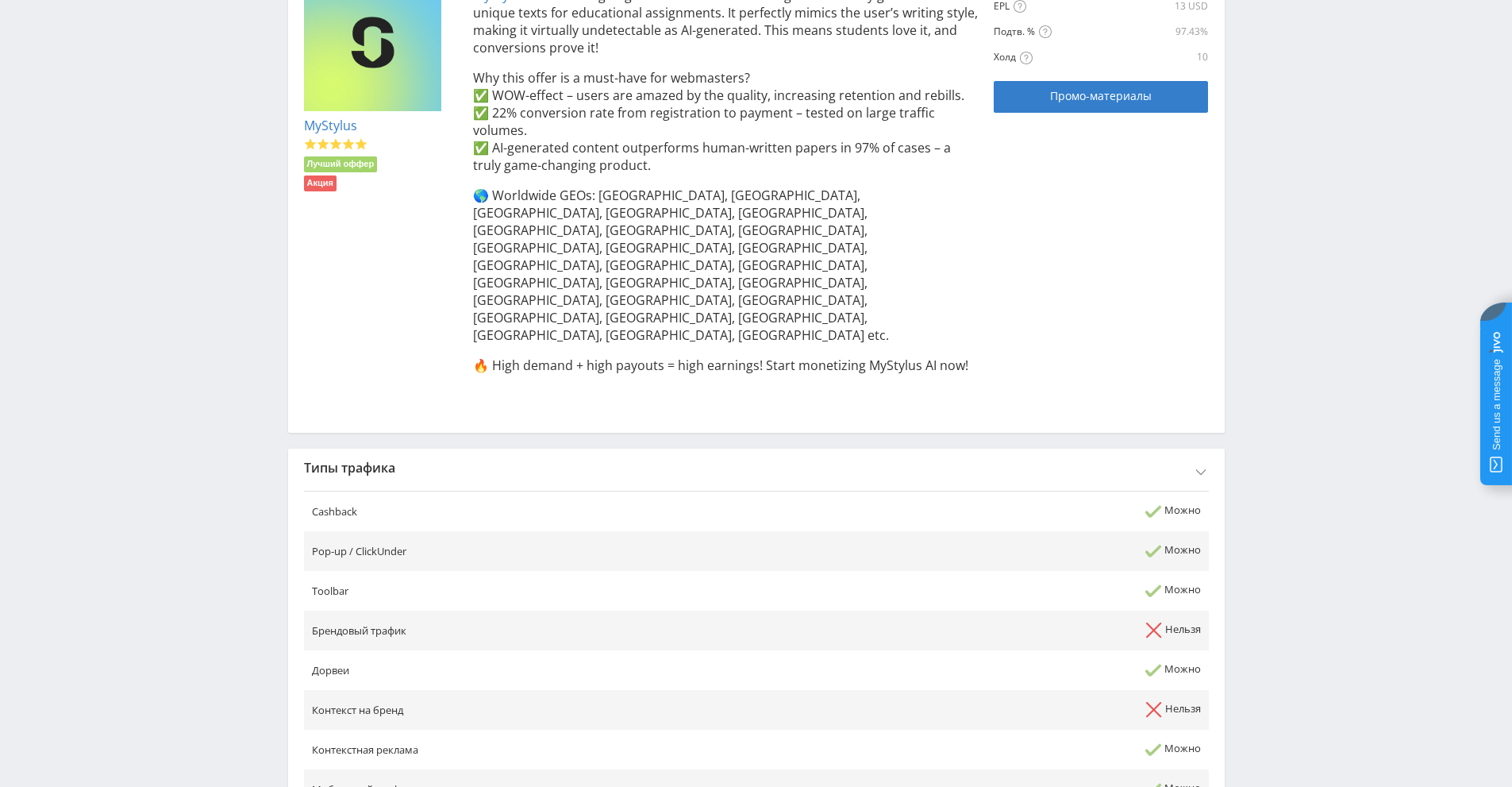
click at [1203, 448] on div "Типы трафика" at bounding box center [756, 467] width 937 height 38
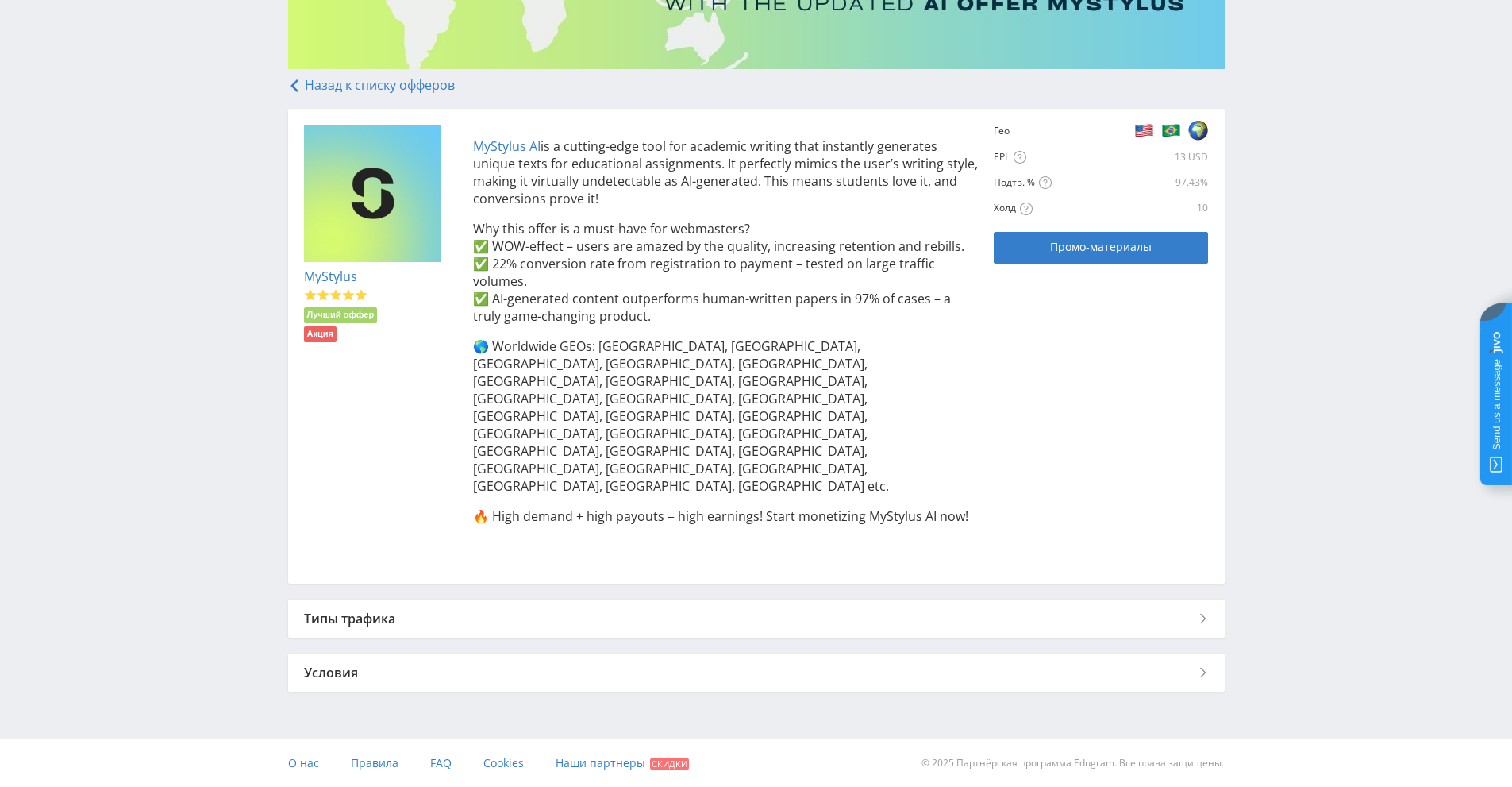
scroll to position [159, 0]
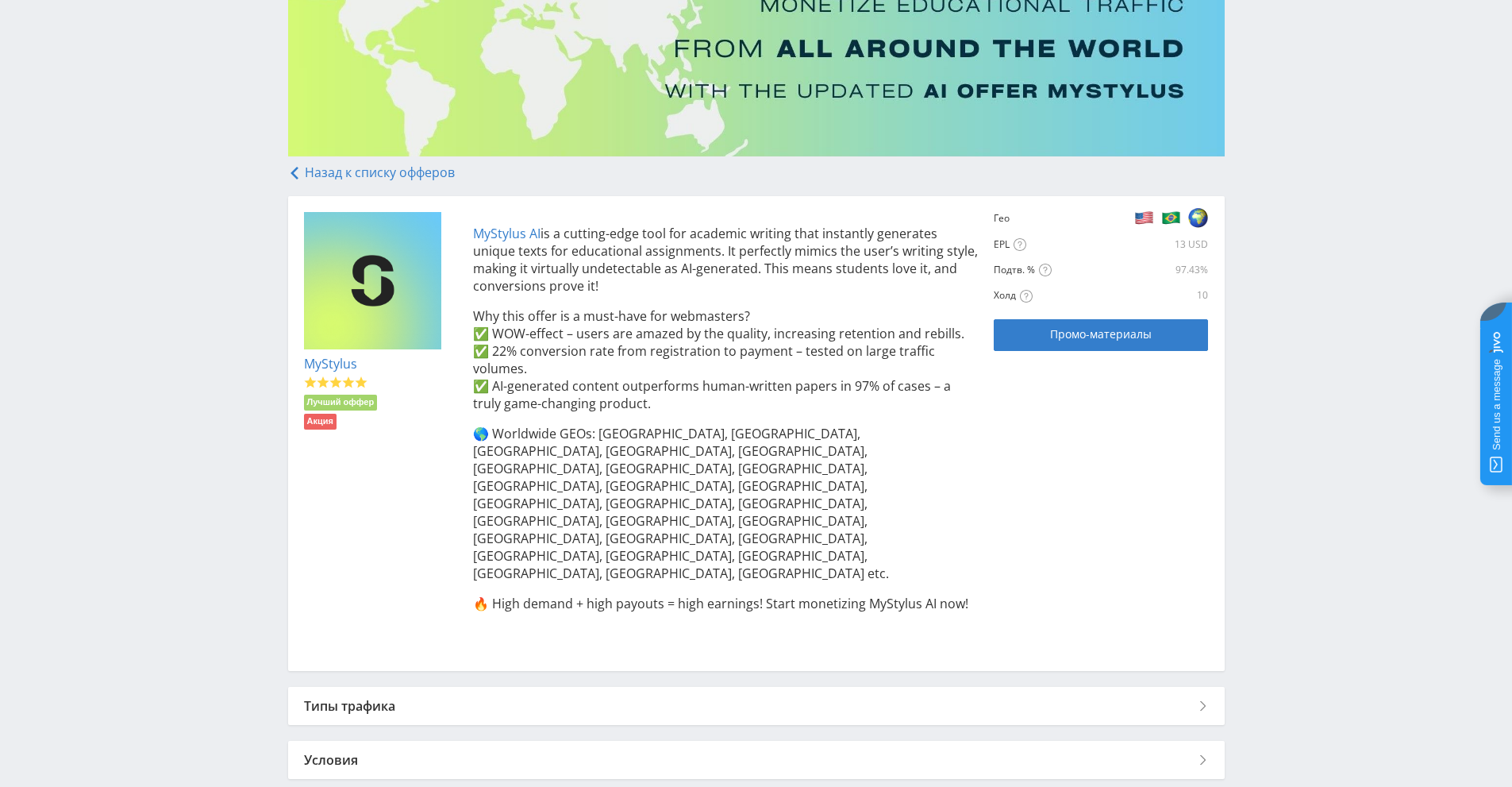
click at [1207, 741] on div "Условия" at bounding box center [756, 760] width 937 height 38
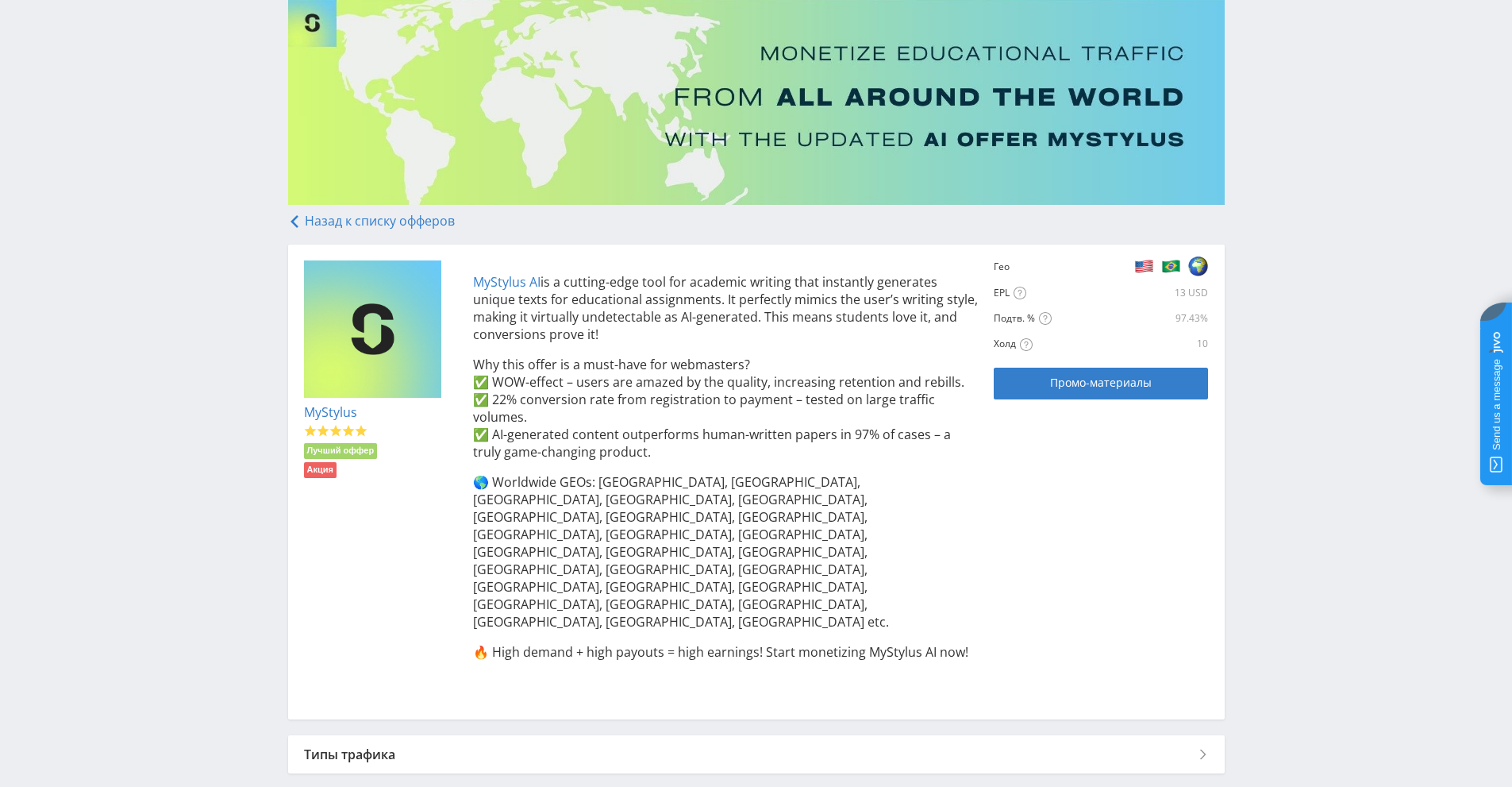
scroll to position [52, 0]
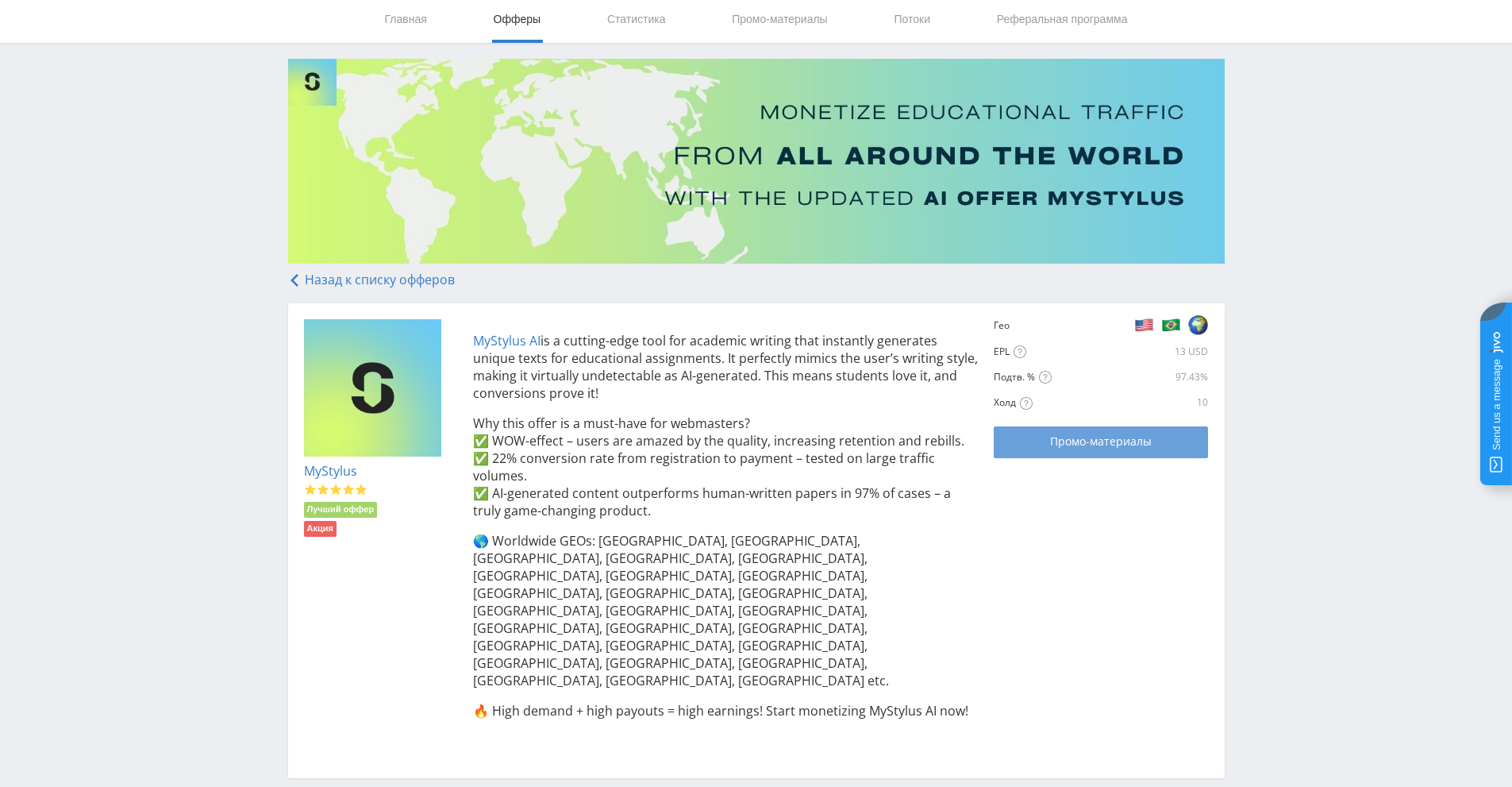
click at [1109, 442] on span "Промо-материалы" at bounding box center [1100, 441] width 101 height 13
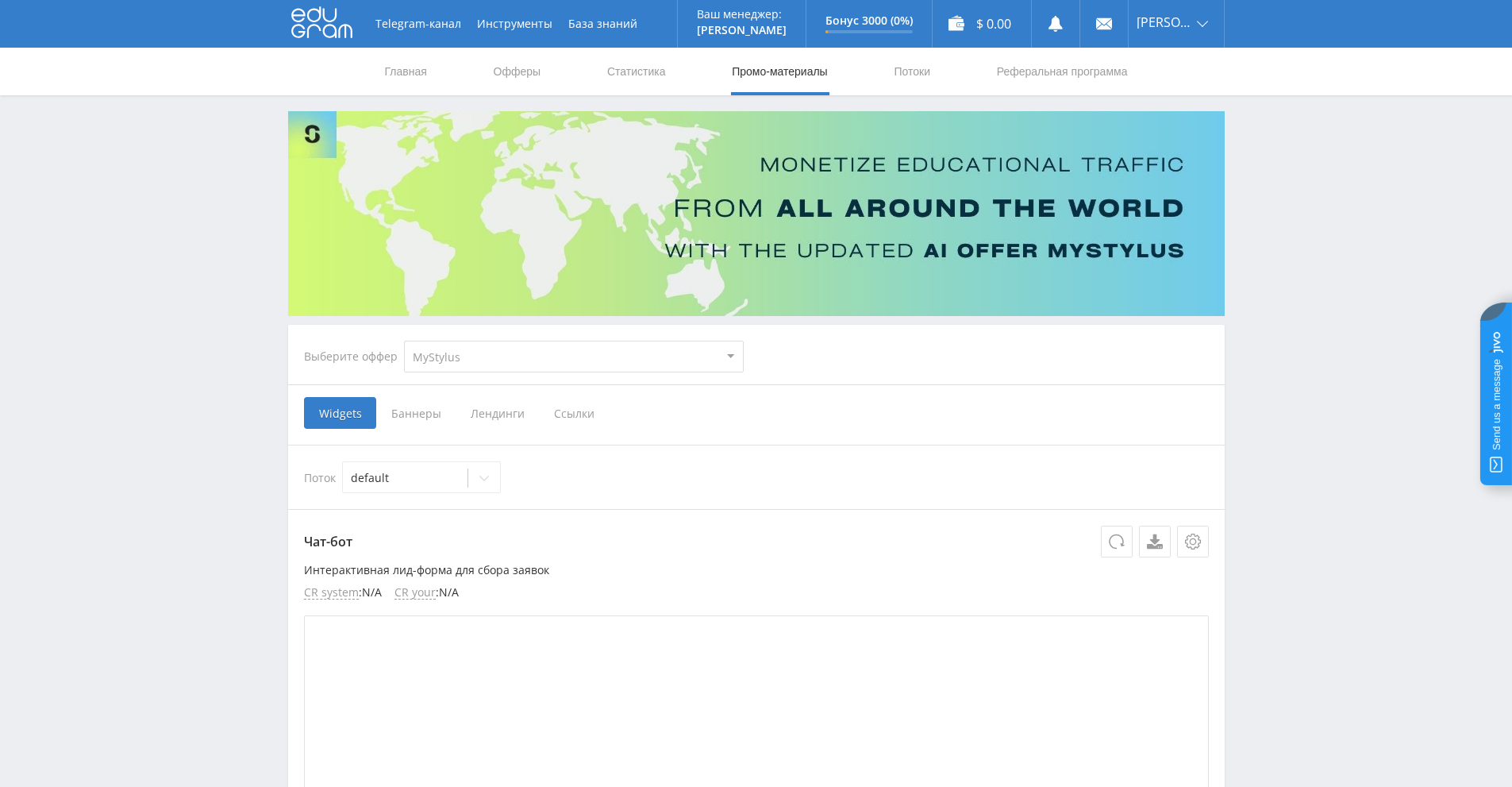
click at [578, 420] on span "Ссылки" at bounding box center [574, 413] width 71 height 32
click at [0, 0] on input "Ссылки" at bounding box center [0, 0] width 0 height 0
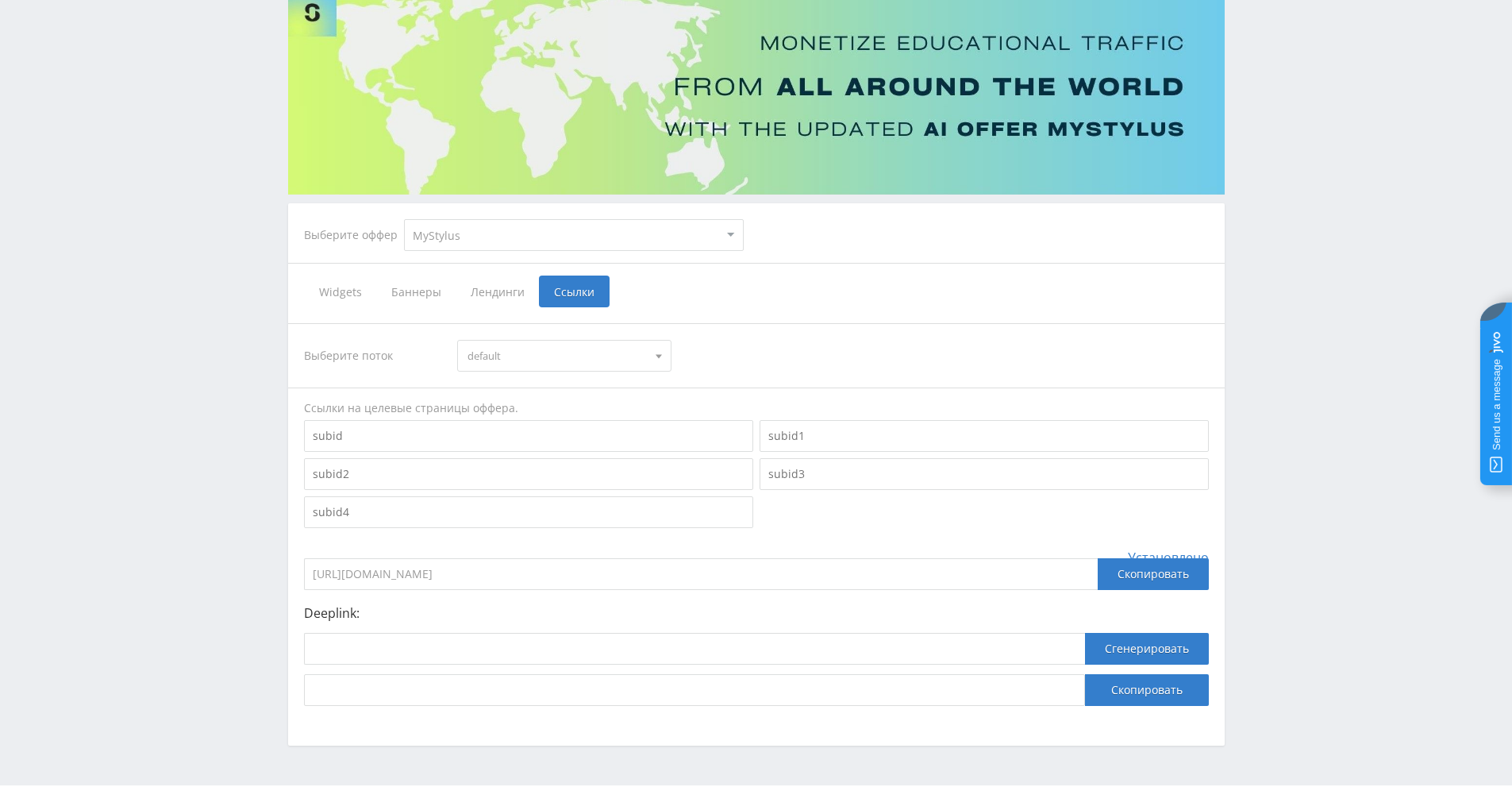
scroll to position [168, 0]
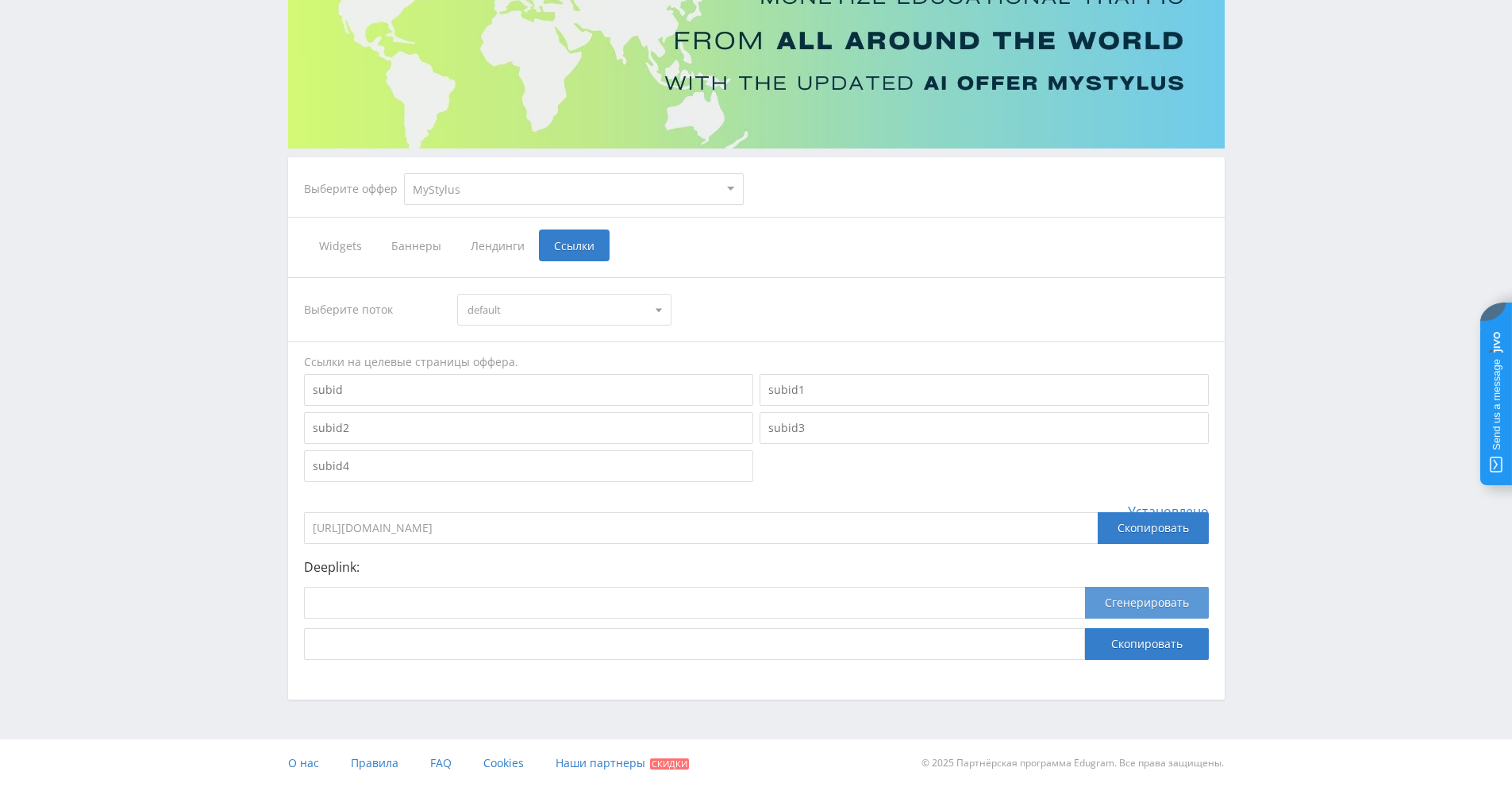
click at [1144, 604] on button "Сгенерировать" at bounding box center [1146, 602] width 124 height 32
click at [1140, 647] on button "Скопировать" at bounding box center [1146, 644] width 124 height 32
click at [1138, 605] on button "Сгенерировать" at bounding box center [1146, 602] width 124 height 32
click at [733, 191] on select "MyStylus MyStylus - Revshare Кампус AI Studybay Автор24 Studybay [GEOGRAPHIC_DA…" at bounding box center [574, 188] width 340 height 32
click at [733, 191] on select "MyStylus MyStylus - Revshare Кампус AI Studybay Автор24 Studybay Brazil Study A…" at bounding box center [574, 188] width 340 height 32
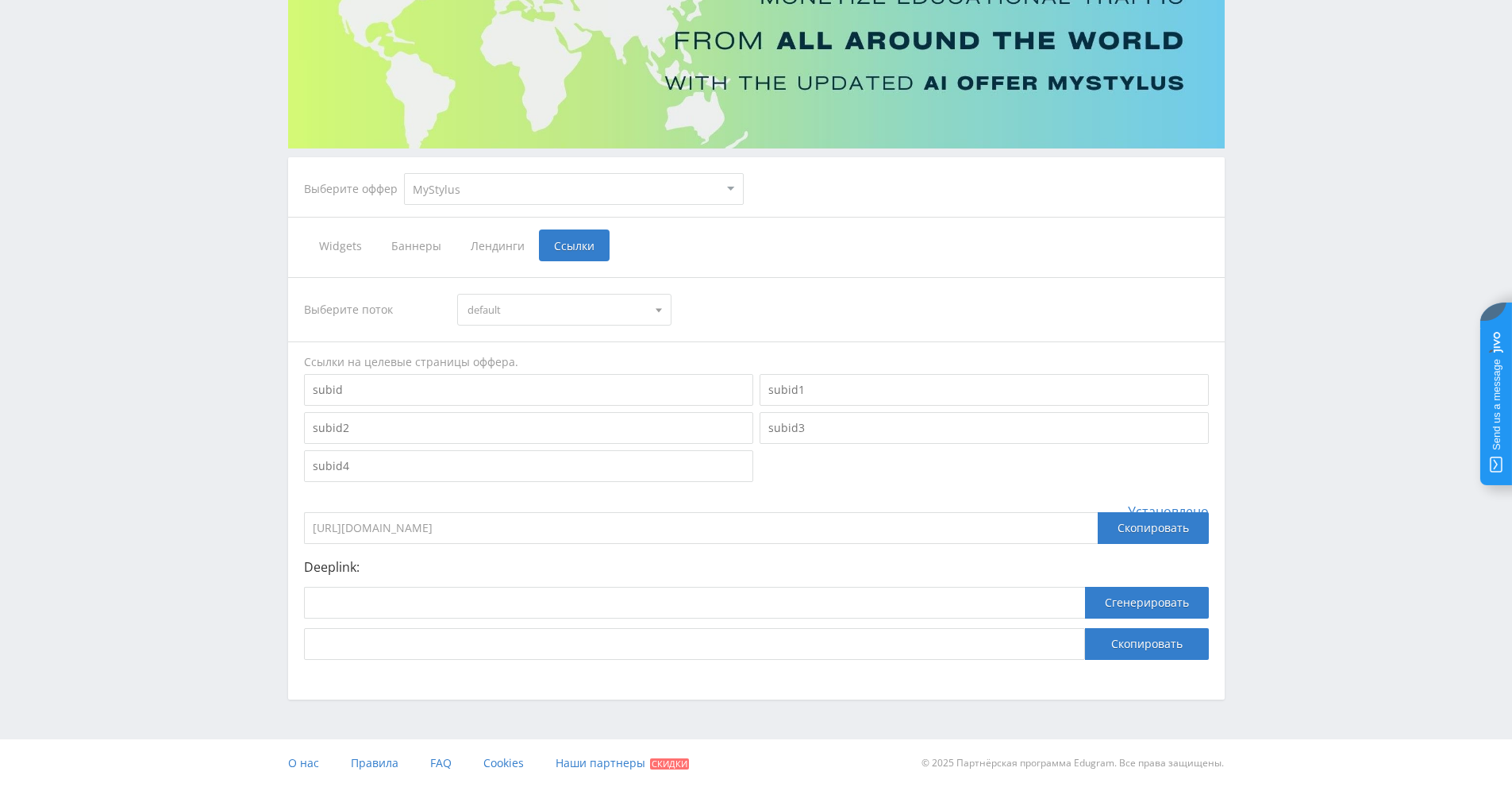
click at [836, 204] on div "Выберите оффер MyStylus MyStylus - Revshare Кампус AI Studybay Автор24 Studybay…" at bounding box center [757, 188] width 931 height 57
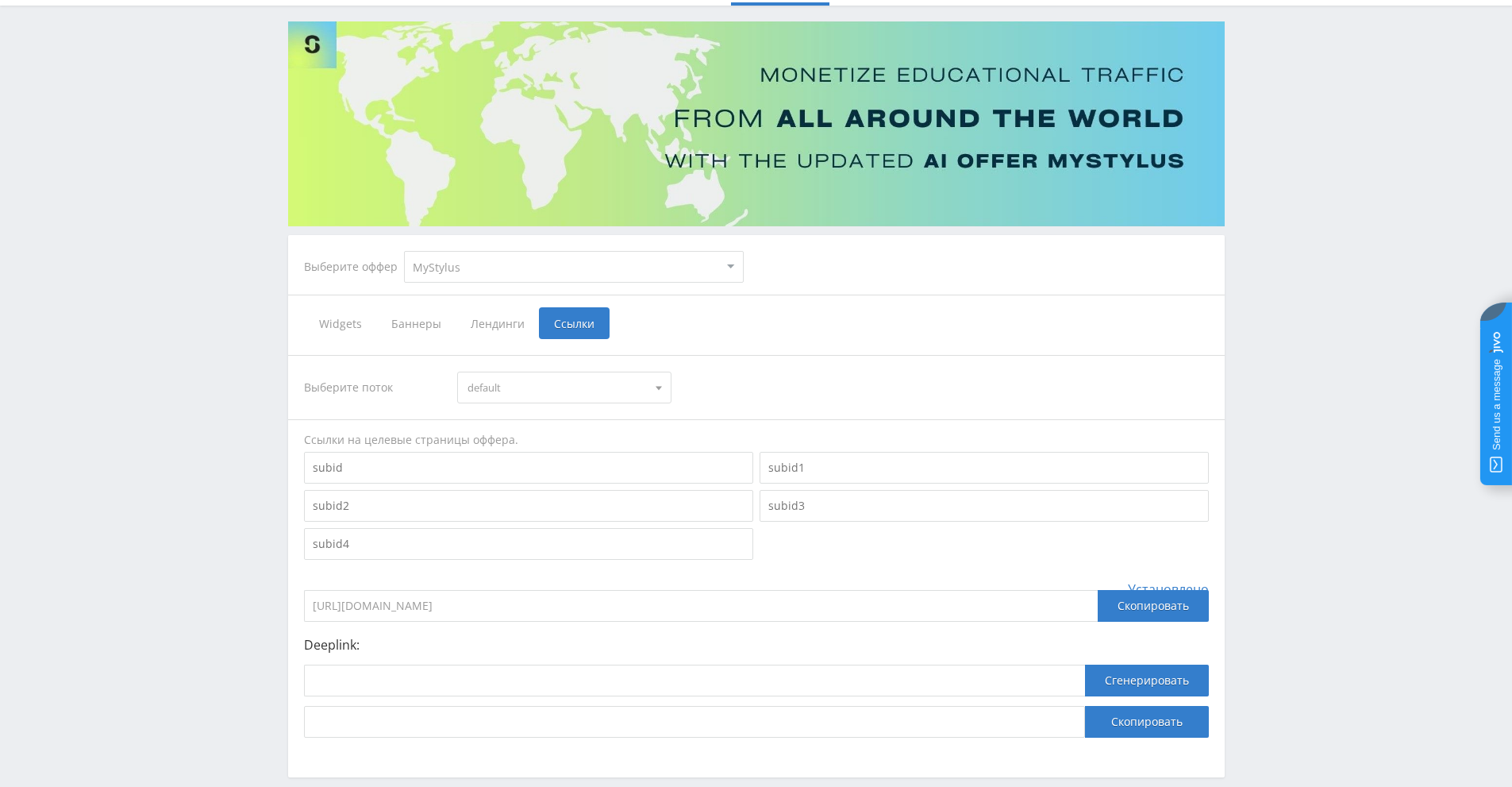
scroll to position [0, 0]
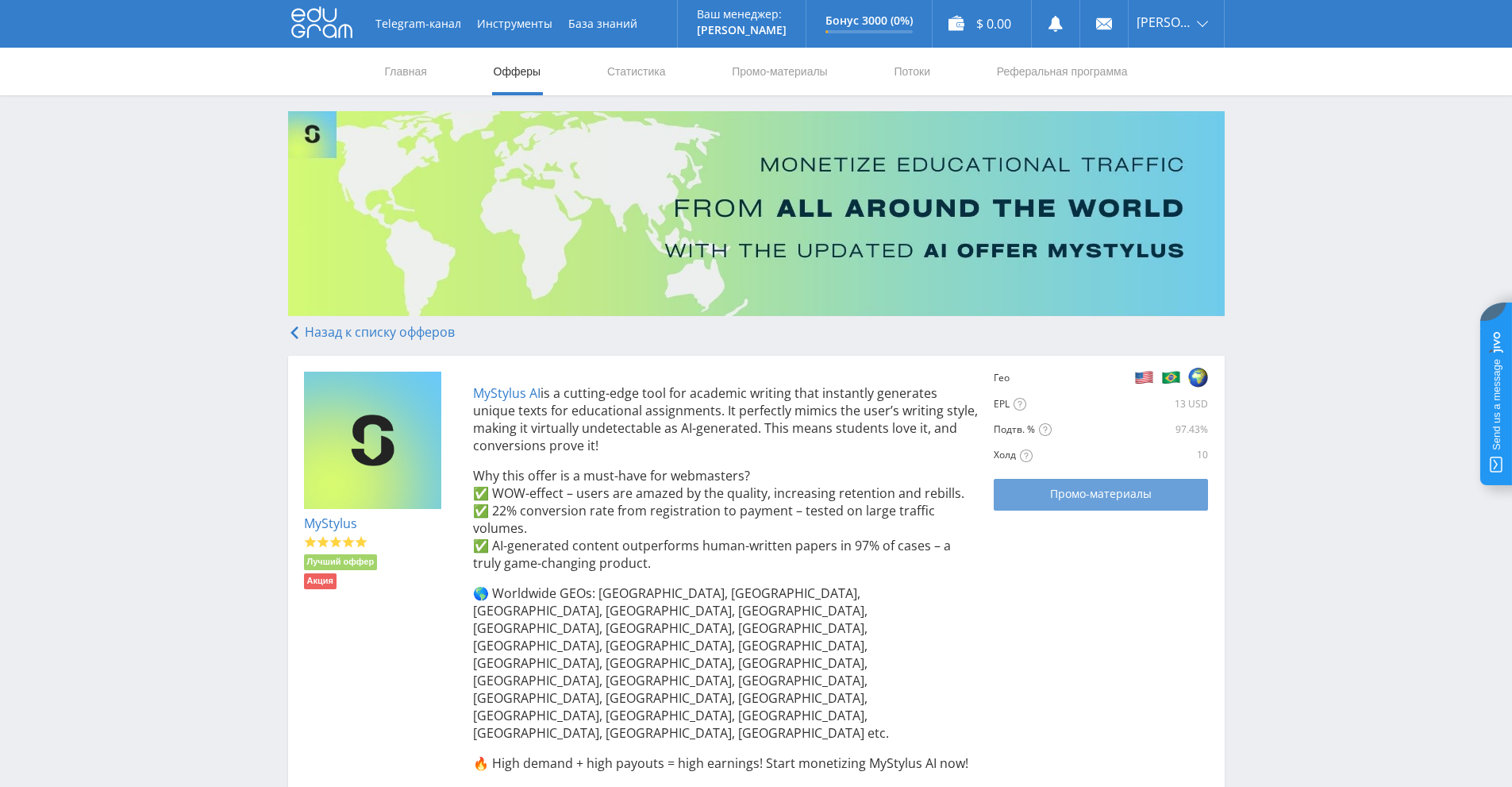
click at [1133, 495] on span "Промо-материалы" at bounding box center [1100, 494] width 101 height 13
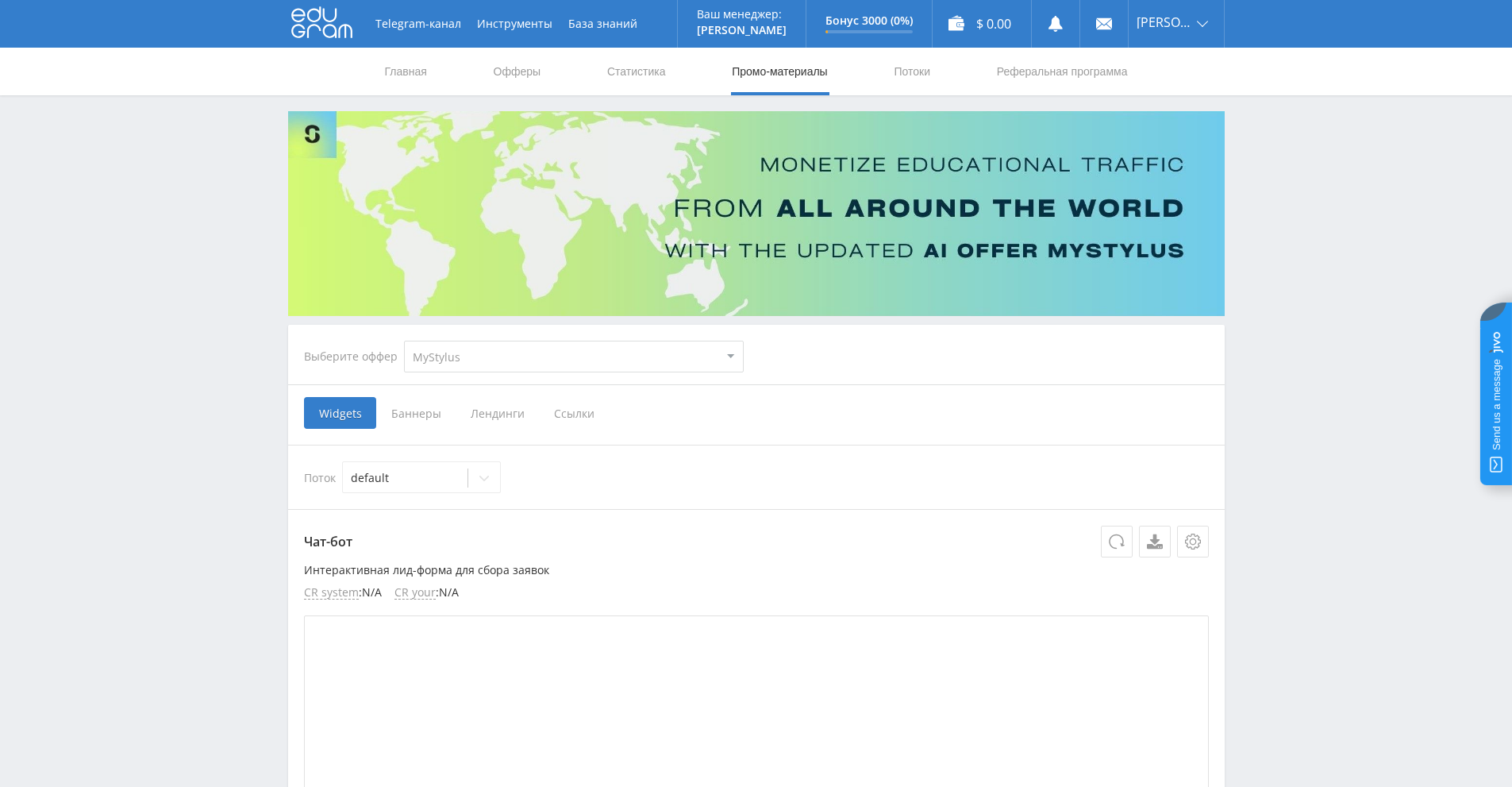
click at [583, 415] on span "Ссылки" at bounding box center [574, 413] width 71 height 32
click at [0, 0] on input "Ссылки" at bounding box center [0, 0] width 0 height 0
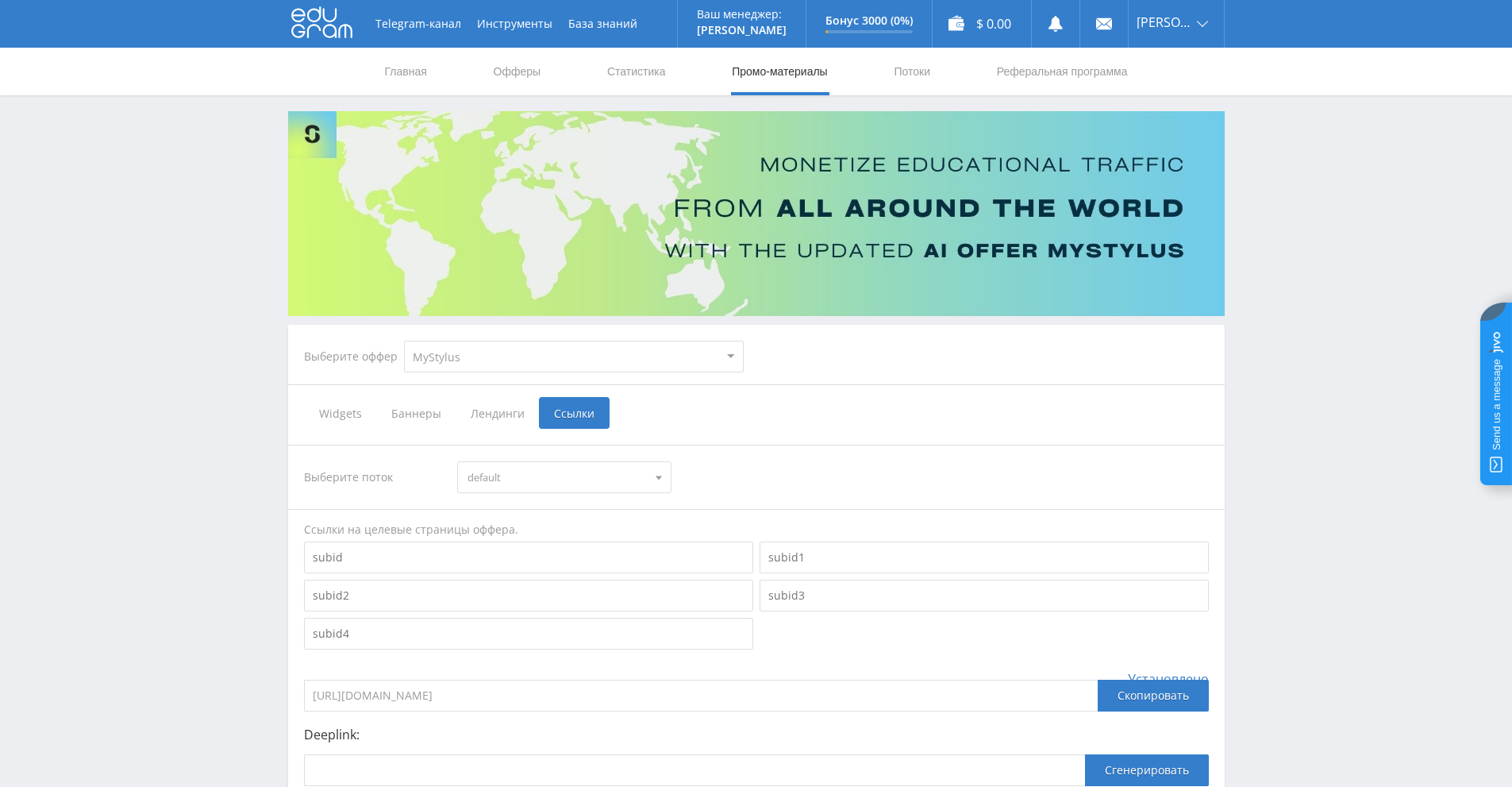
click at [731, 356] on select "MyStylus MyStylus - Revshare Кампус AI Studybay Автор24 Studybay Brazil Study A…" at bounding box center [574, 356] width 340 height 32
click at [855, 364] on div "Выберите оффер MyStylus MyStylus - Revshare Кампус AI Studybay Автор24 Studybay…" at bounding box center [757, 356] width 931 height 57
click at [837, 360] on div "Выберите оффер MyStylus MyStylus - Revshare Кампус AI Studybay Автор24 Studybay…" at bounding box center [757, 356] width 931 height 57
click at [433, 72] on nav "Главная Офферы Статистика Промо-материалы Потоки Реферальная программа" at bounding box center [756, 72] width 746 height 48
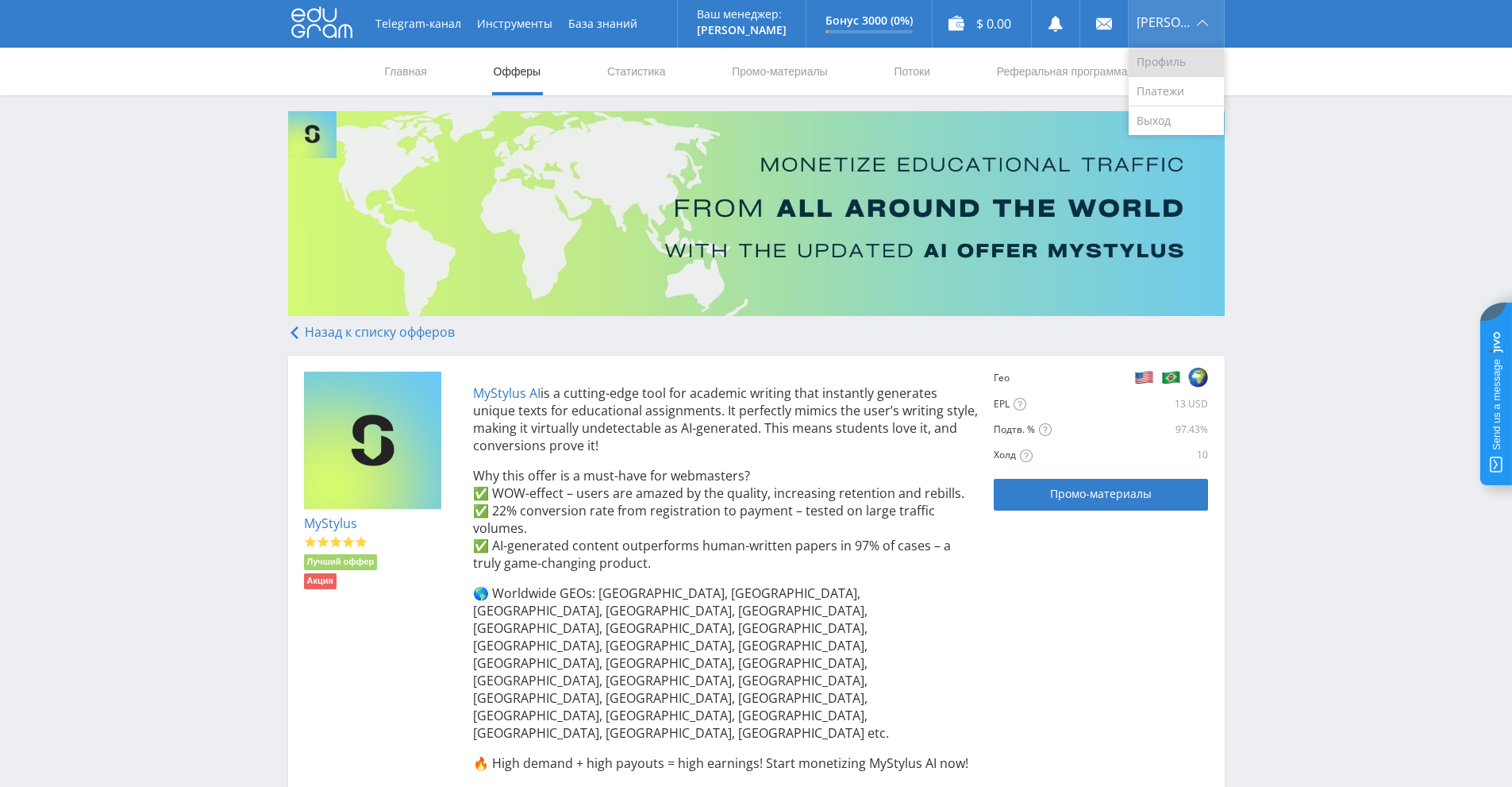
click at [1176, 61] on link "Профиль" at bounding box center [1176, 62] width 95 height 29
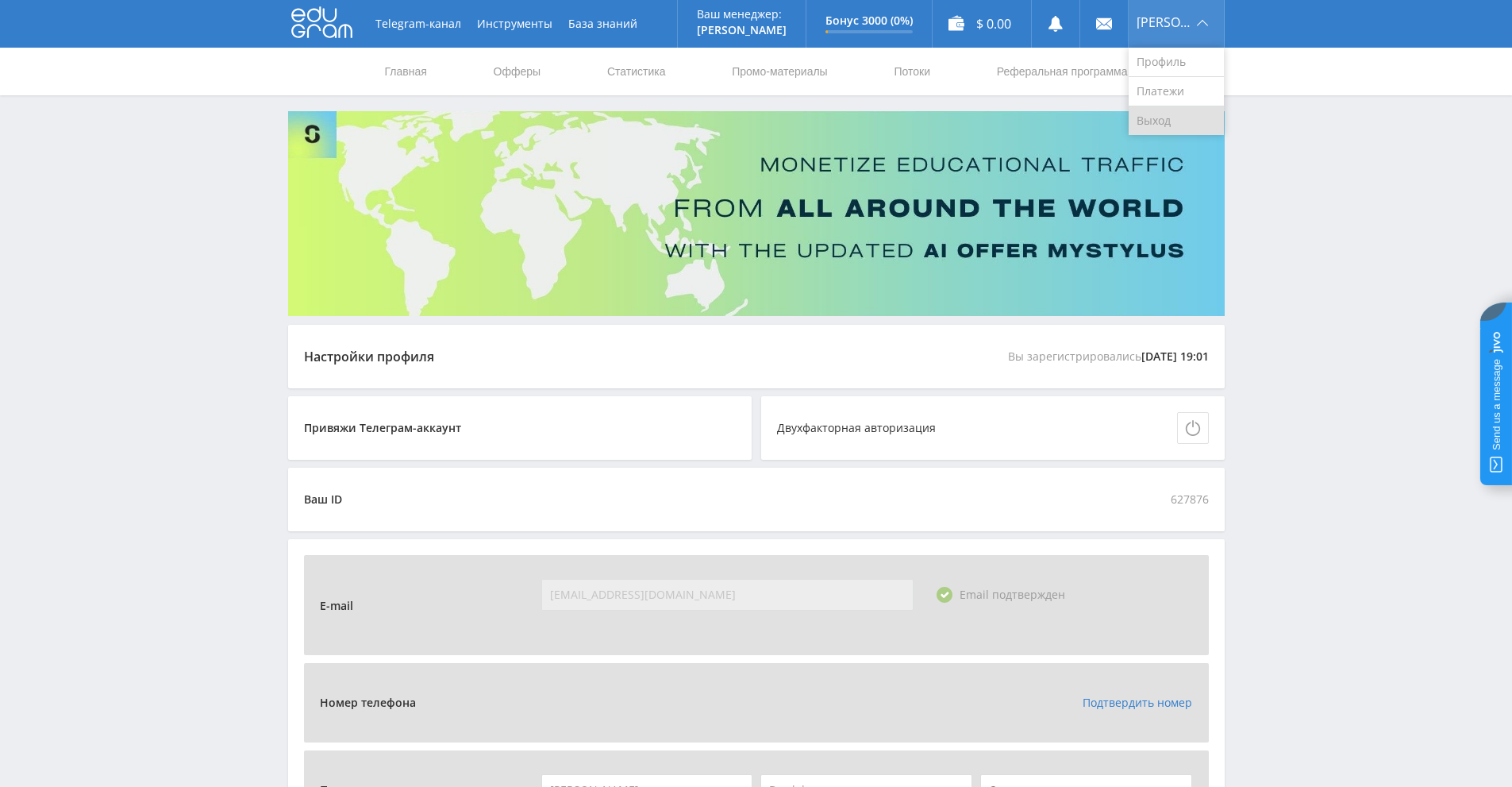
click at [1180, 124] on link "Выход" at bounding box center [1176, 121] width 95 height 29
